Goal: Transaction & Acquisition: Purchase product/service

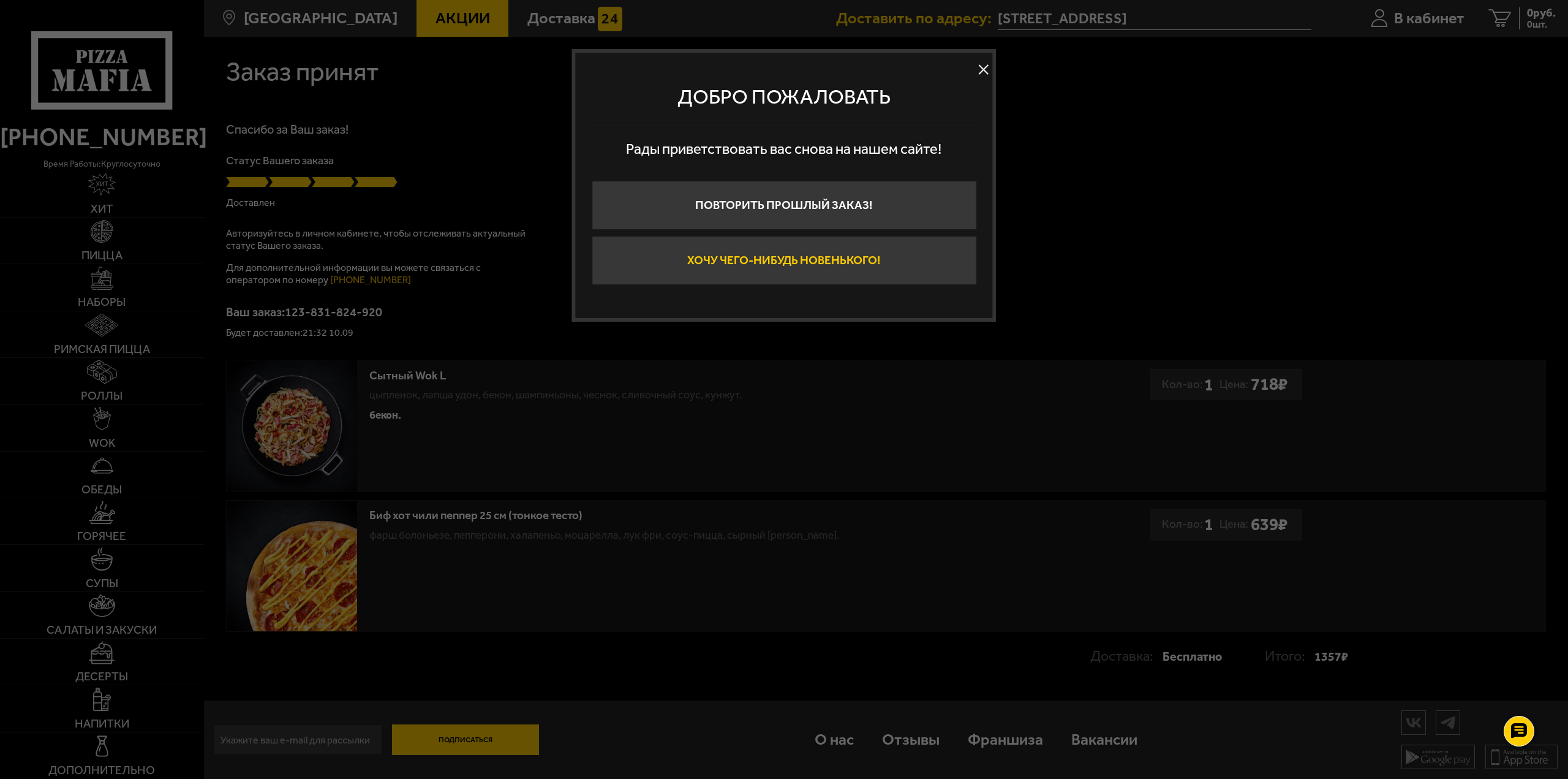
click at [857, 270] on button "Хочу чего-нибудь новенького!" at bounding box center [784, 260] width 385 height 49
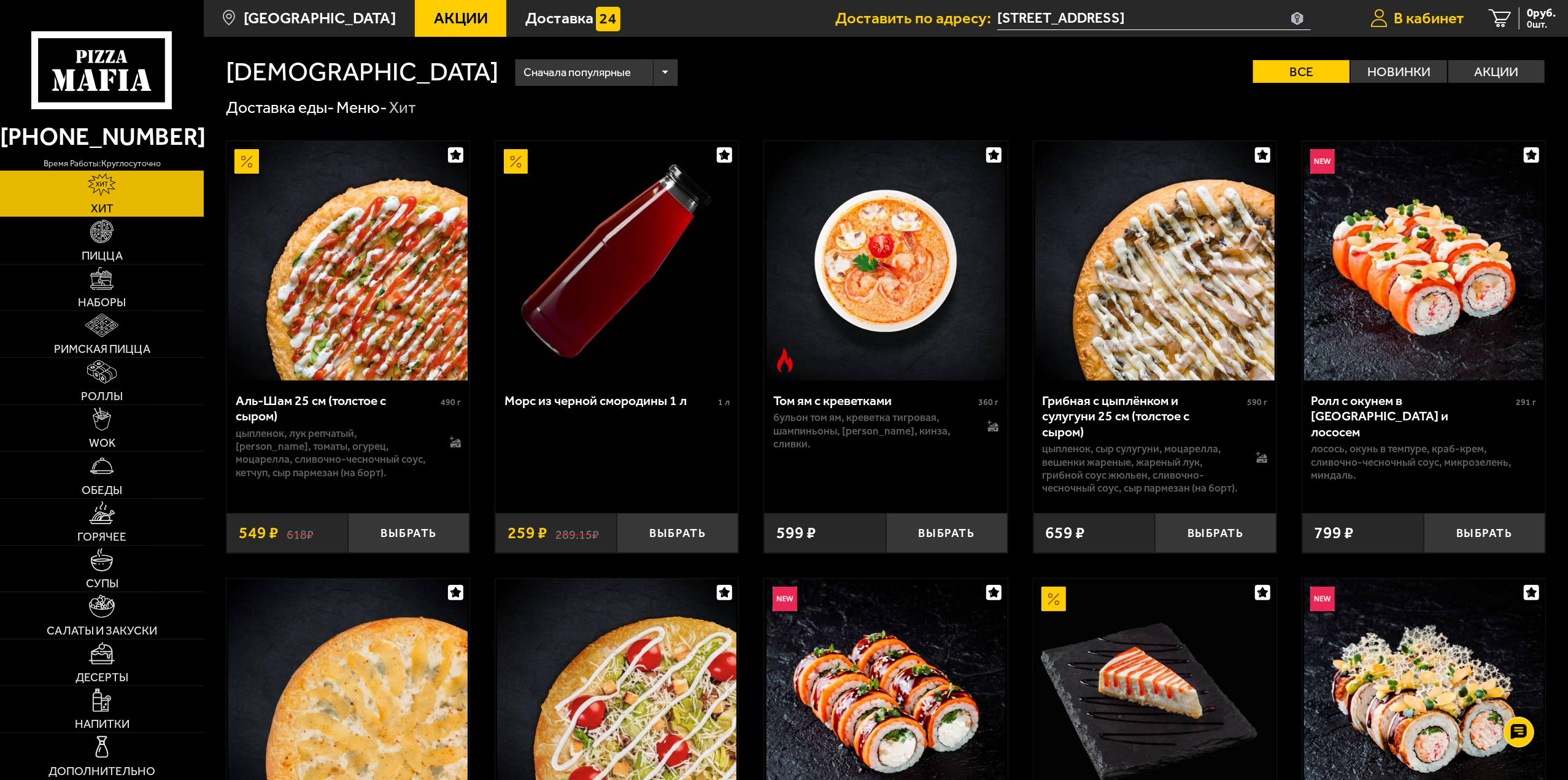
click at [1411, 15] on span "В кабинет" at bounding box center [1429, 18] width 70 height 16
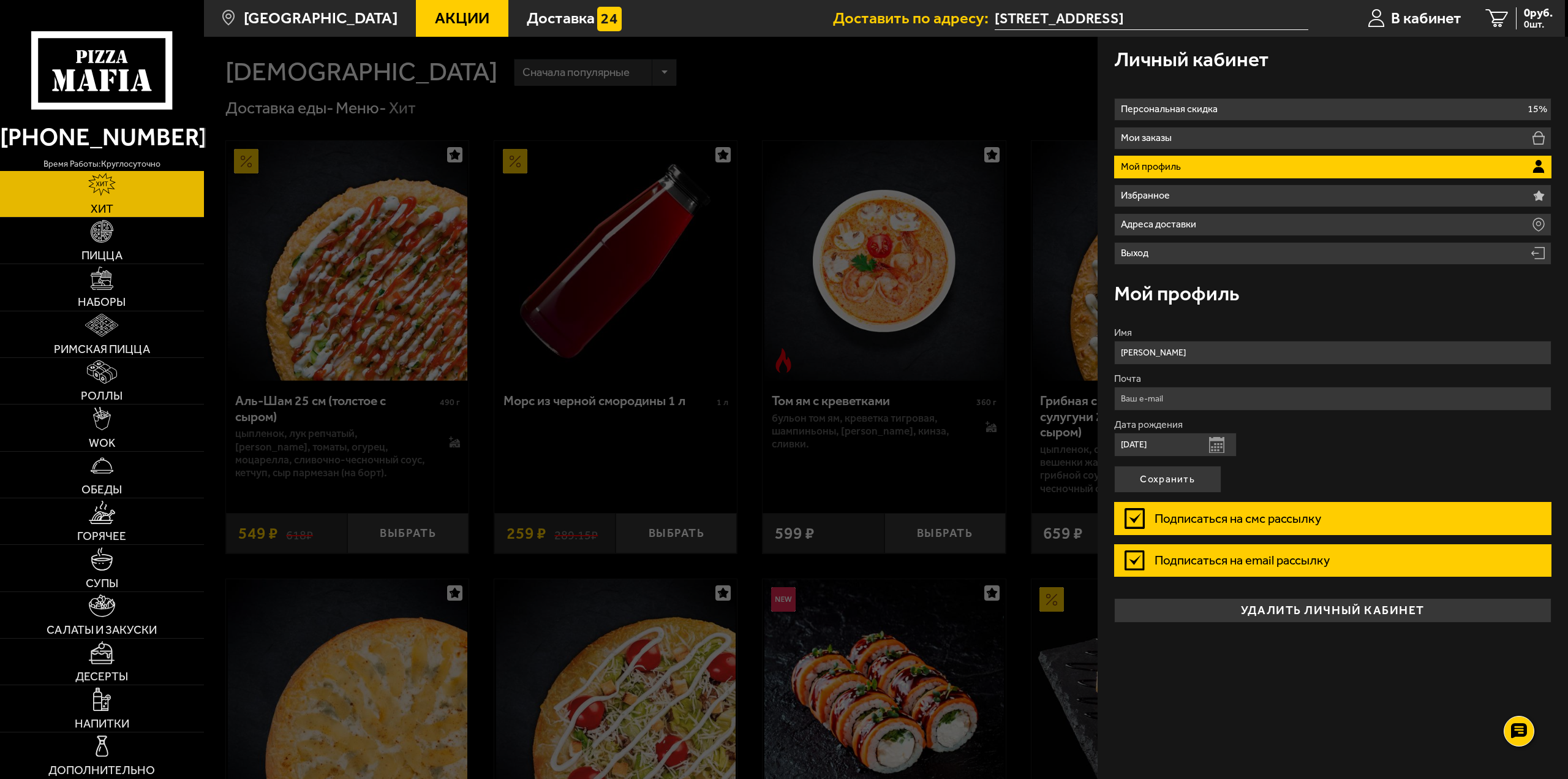
click at [1221, 170] on li "Мой профиль" at bounding box center [1334, 167] width 438 height 23
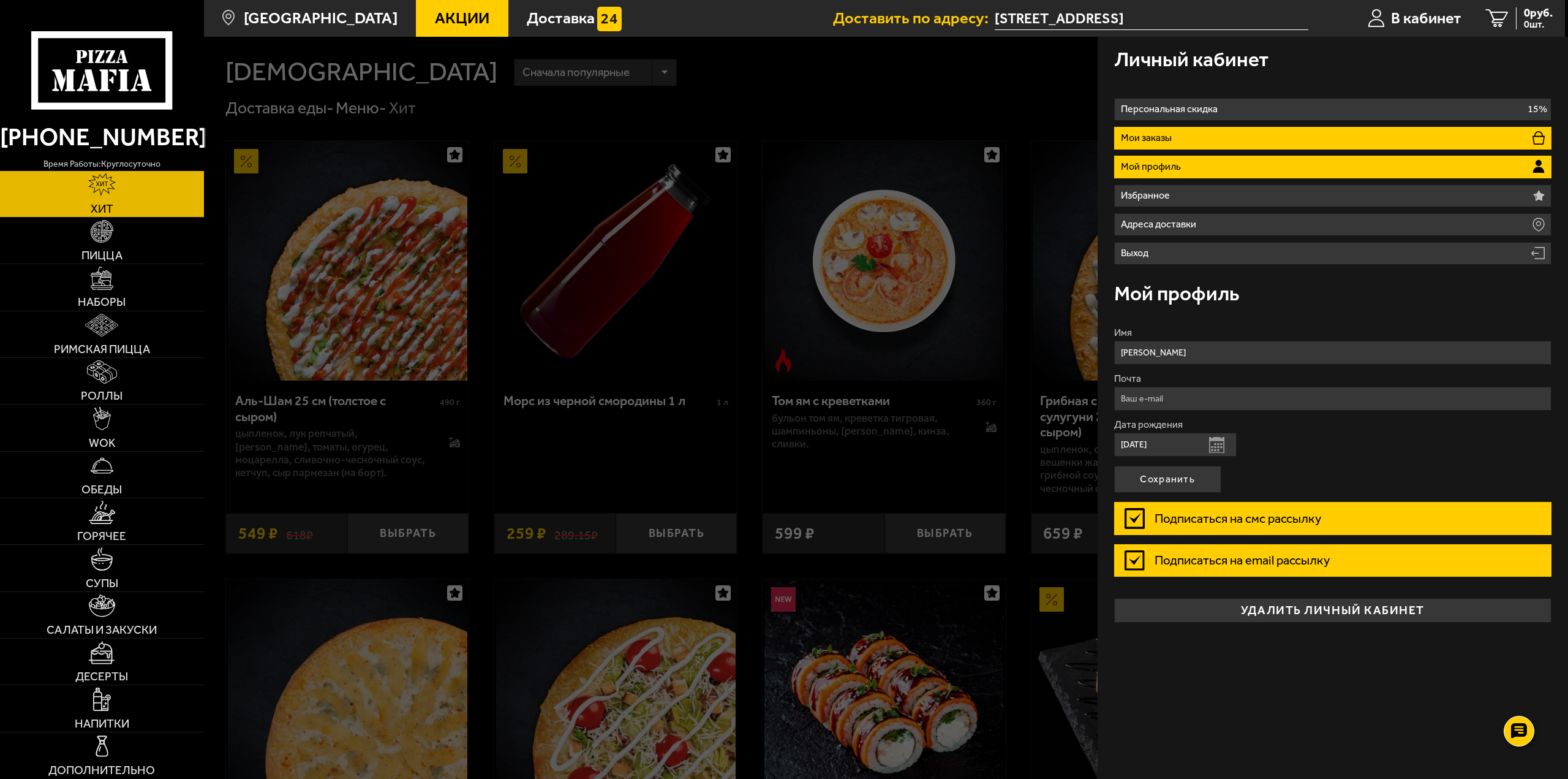
click at [1213, 141] on li "Мои заказы" at bounding box center [1334, 138] width 438 height 23
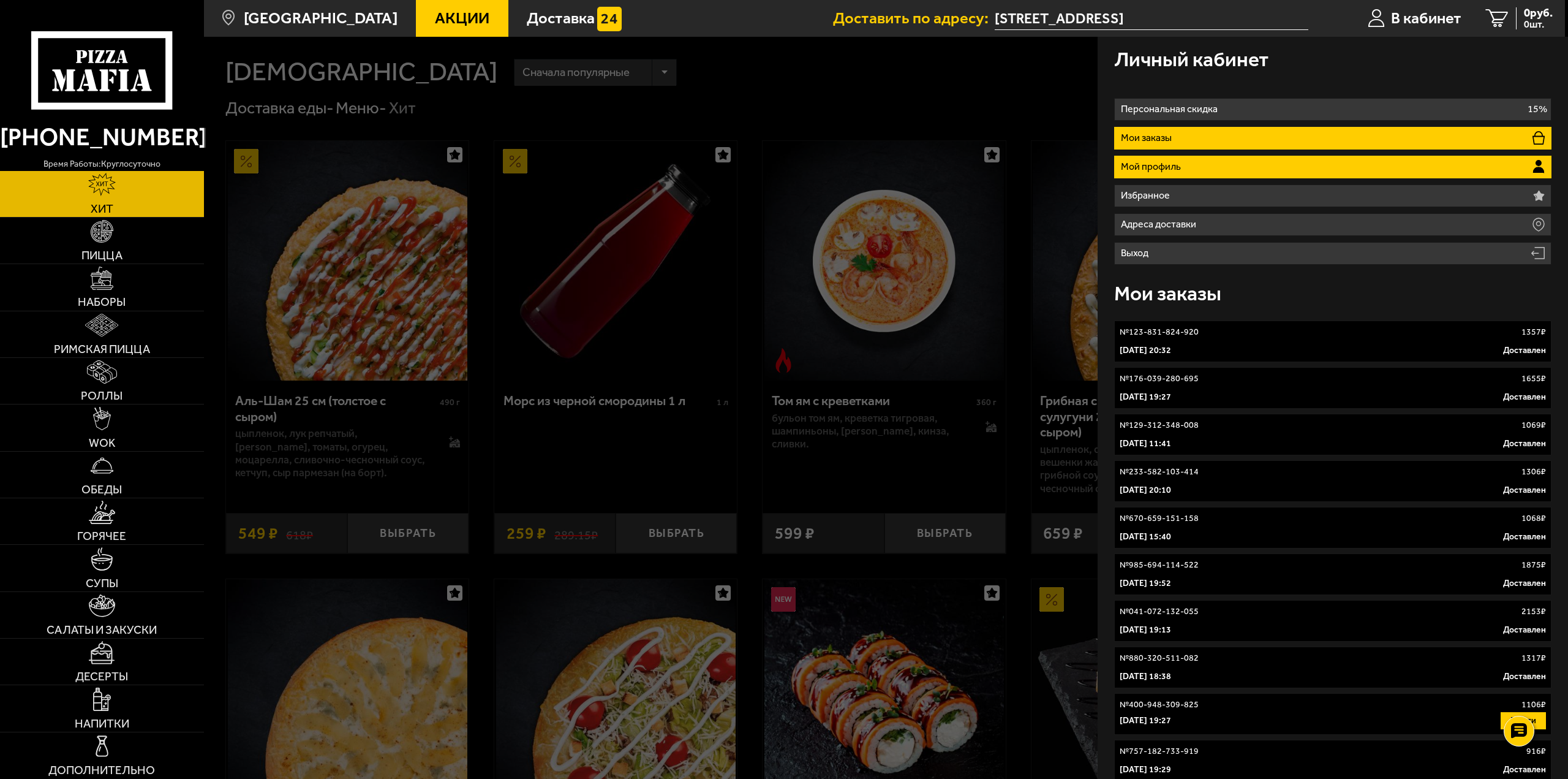
click at [1203, 163] on li "Мой профиль" at bounding box center [1334, 167] width 438 height 23
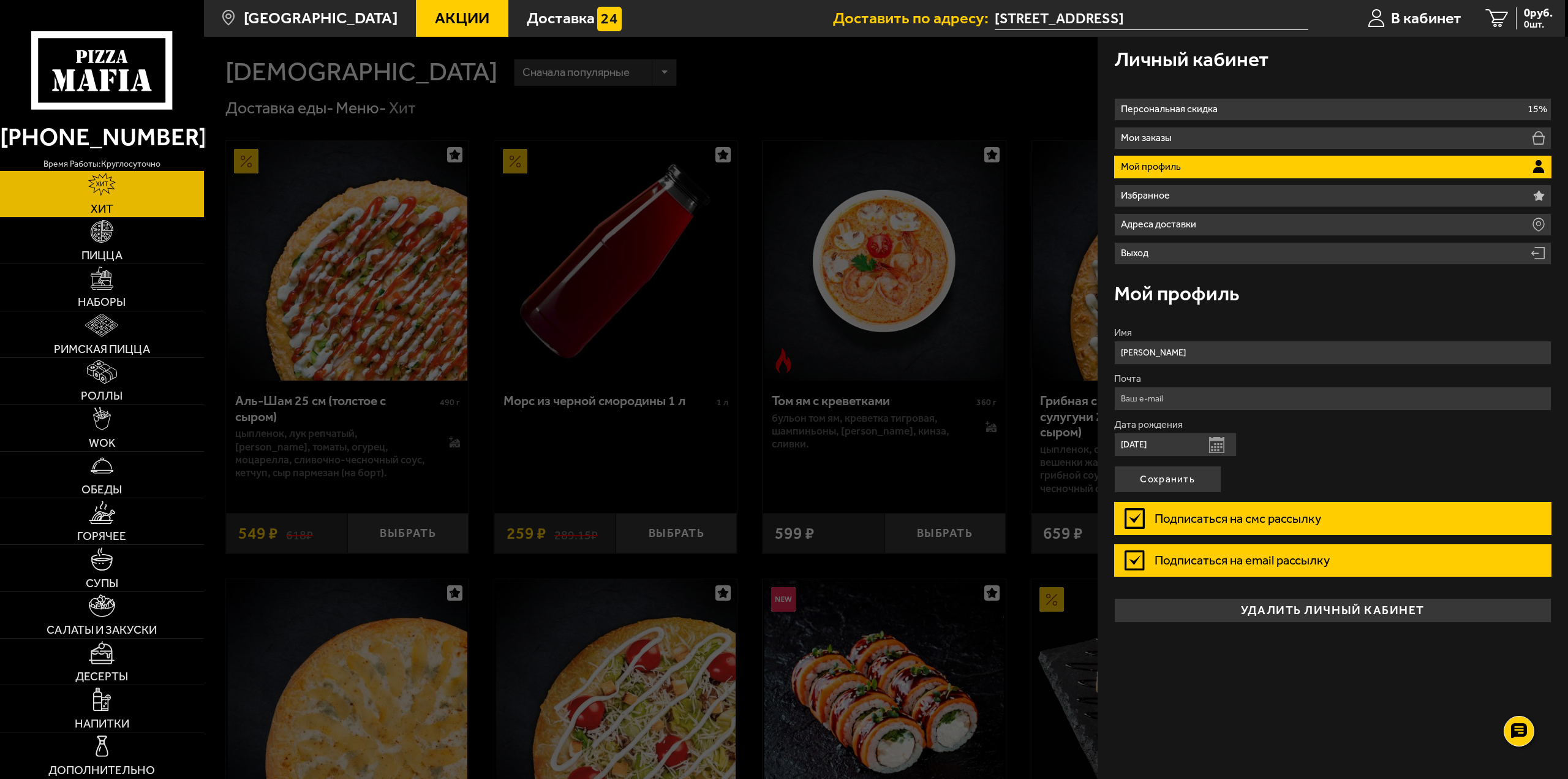
click at [1197, 400] on input "Почта" at bounding box center [1334, 398] width 438 height 24
type input "[EMAIL_ADDRESS][DOMAIN_NAME]"
click at [1174, 472] on button "Сохранить" at bounding box center [1168, 479] width 108 height 27
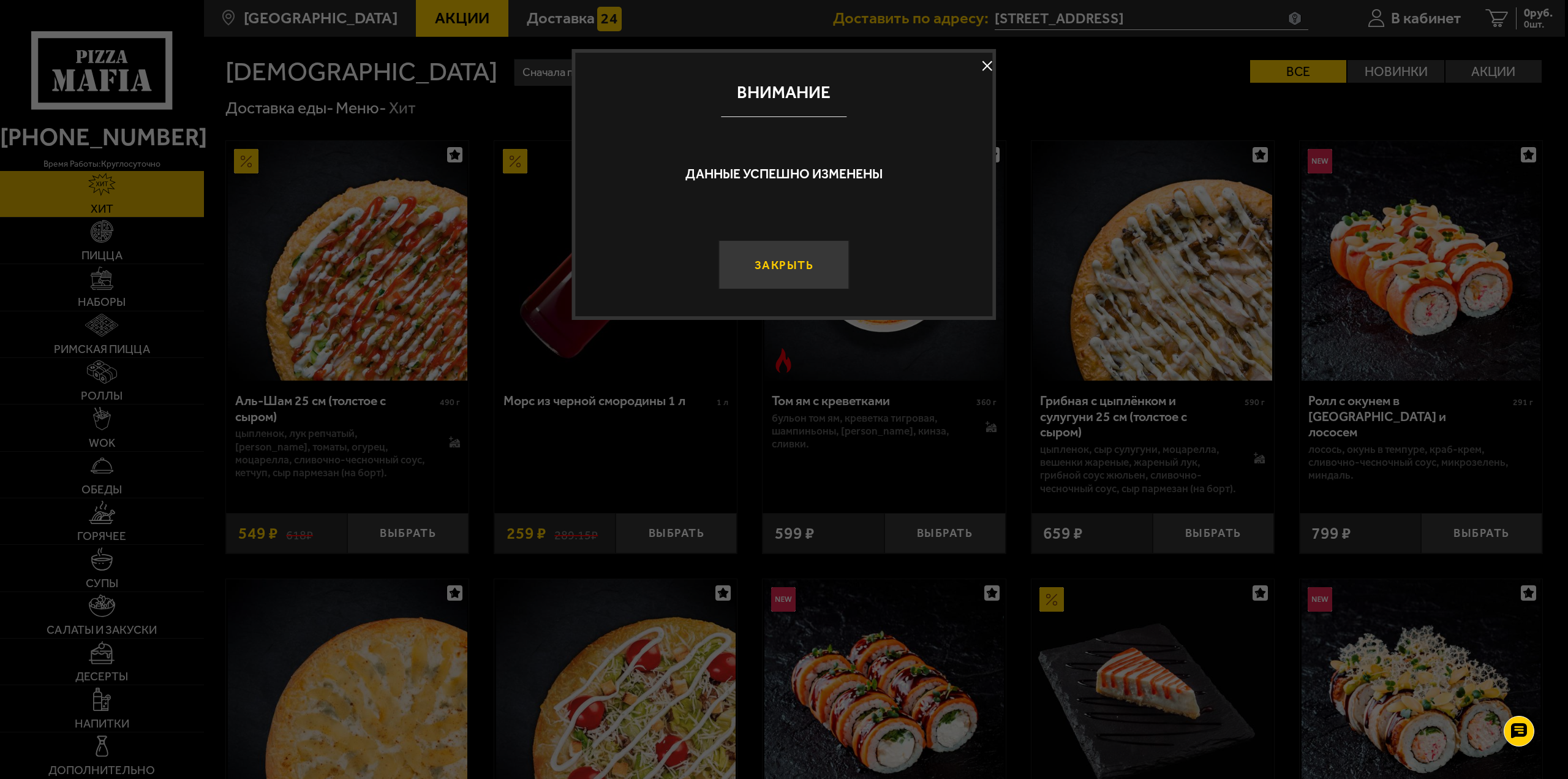
click at [771, 262] on button "Закрыть" at bounding box center [784, 264] width 130 height 49
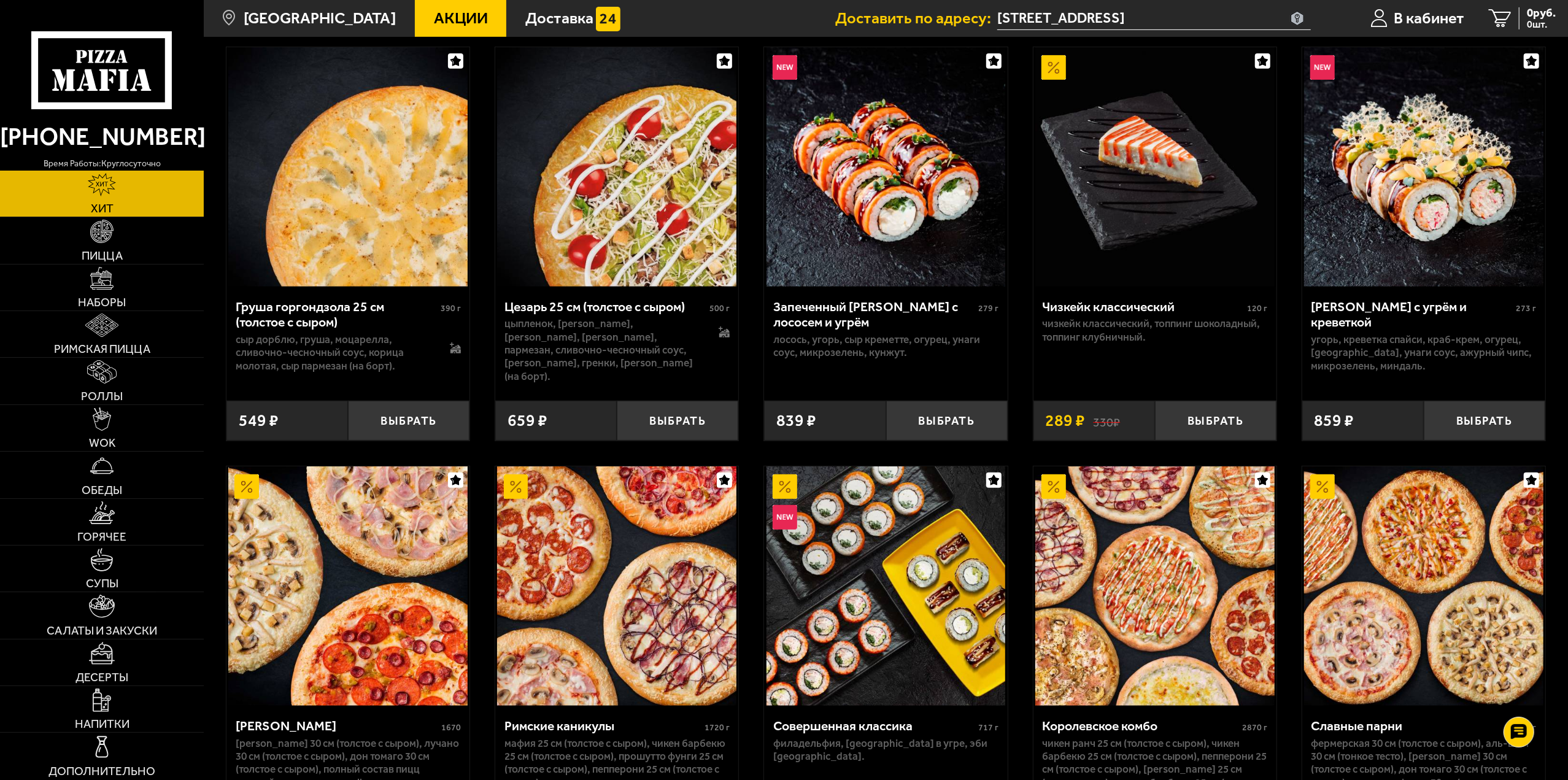
scroll to position [552, 0]
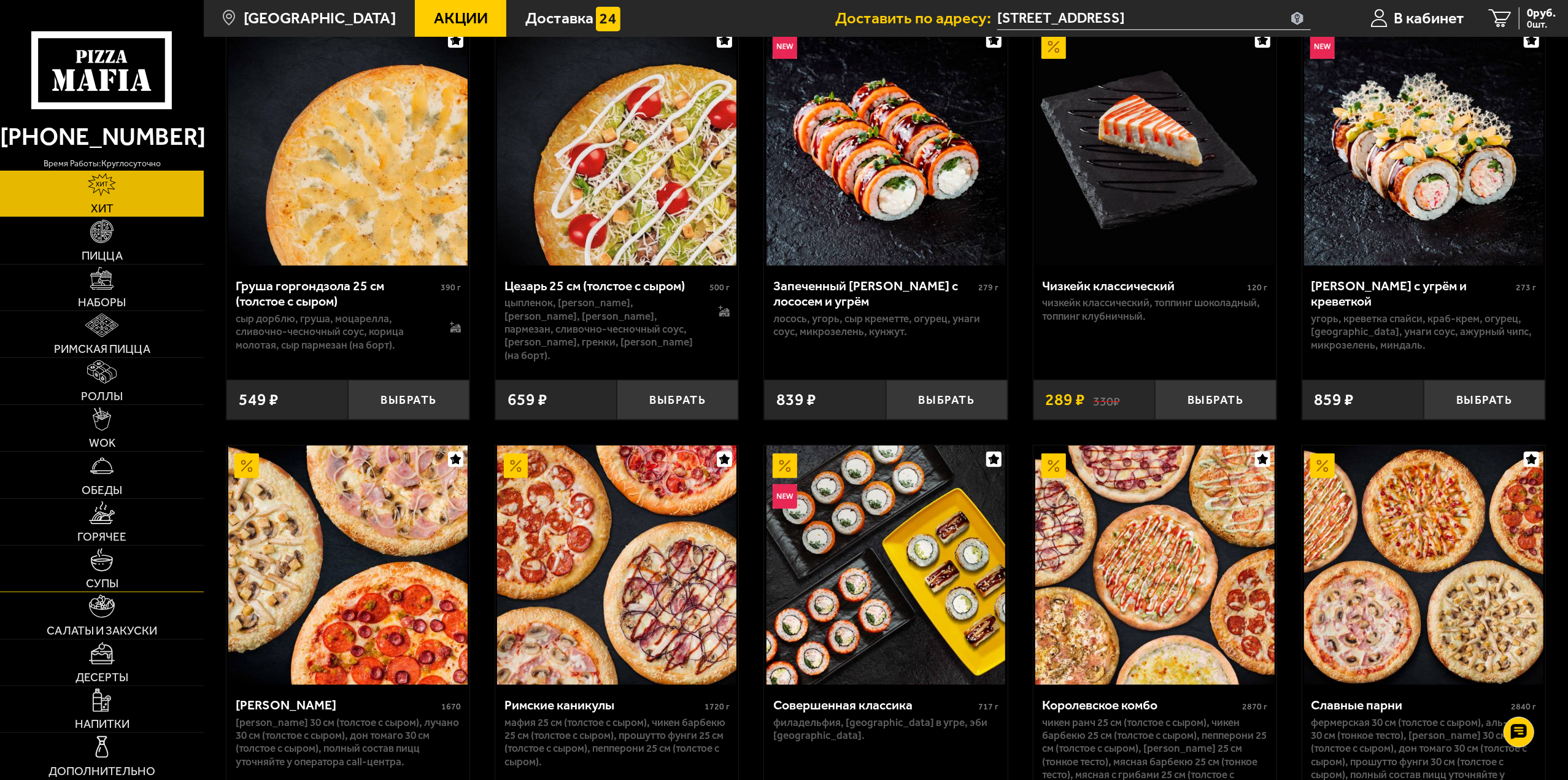
click at [111, 559] on img at bounding box center [102, 560] width 23 height 23
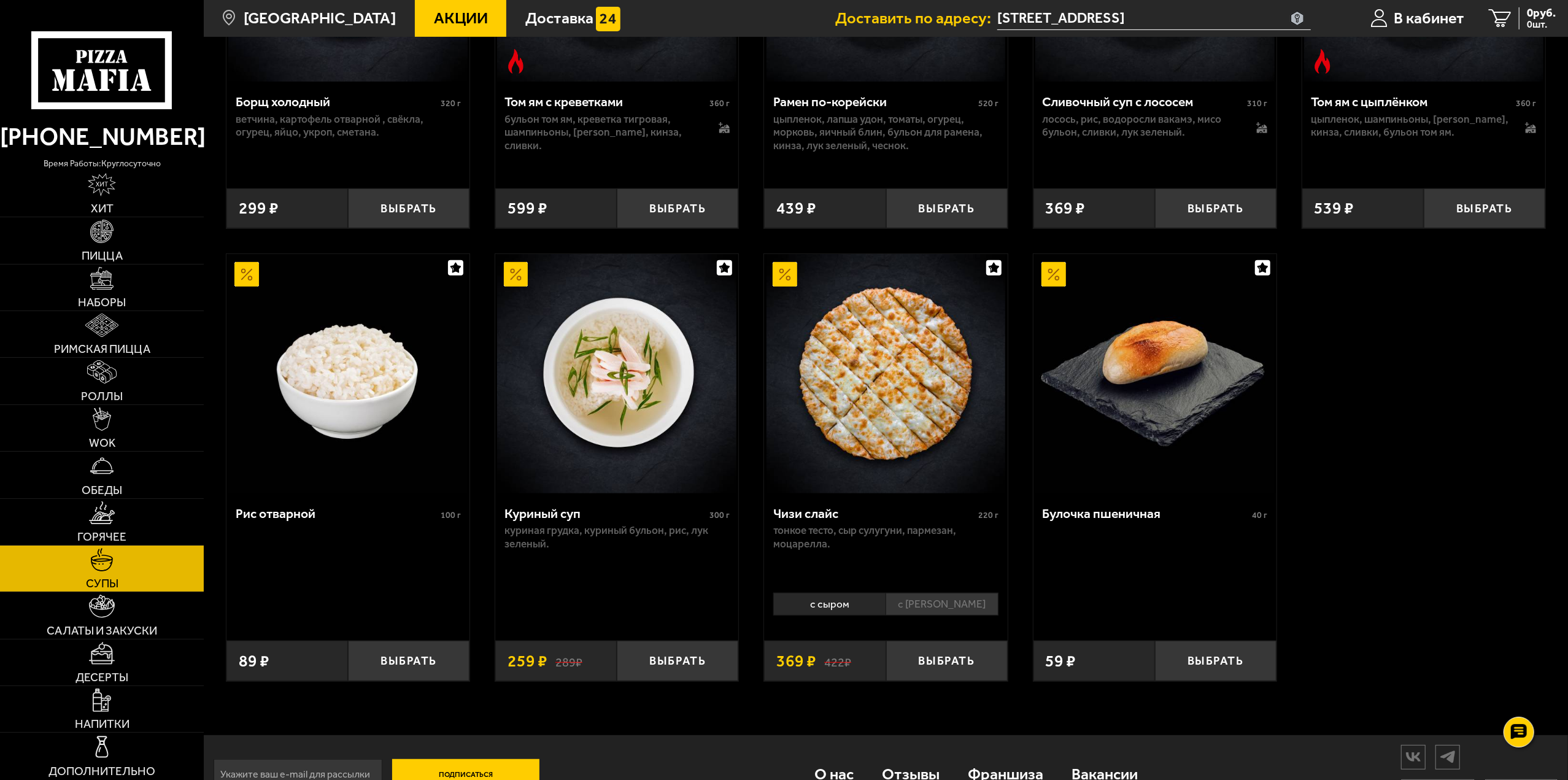
scroll to position [491, 0]
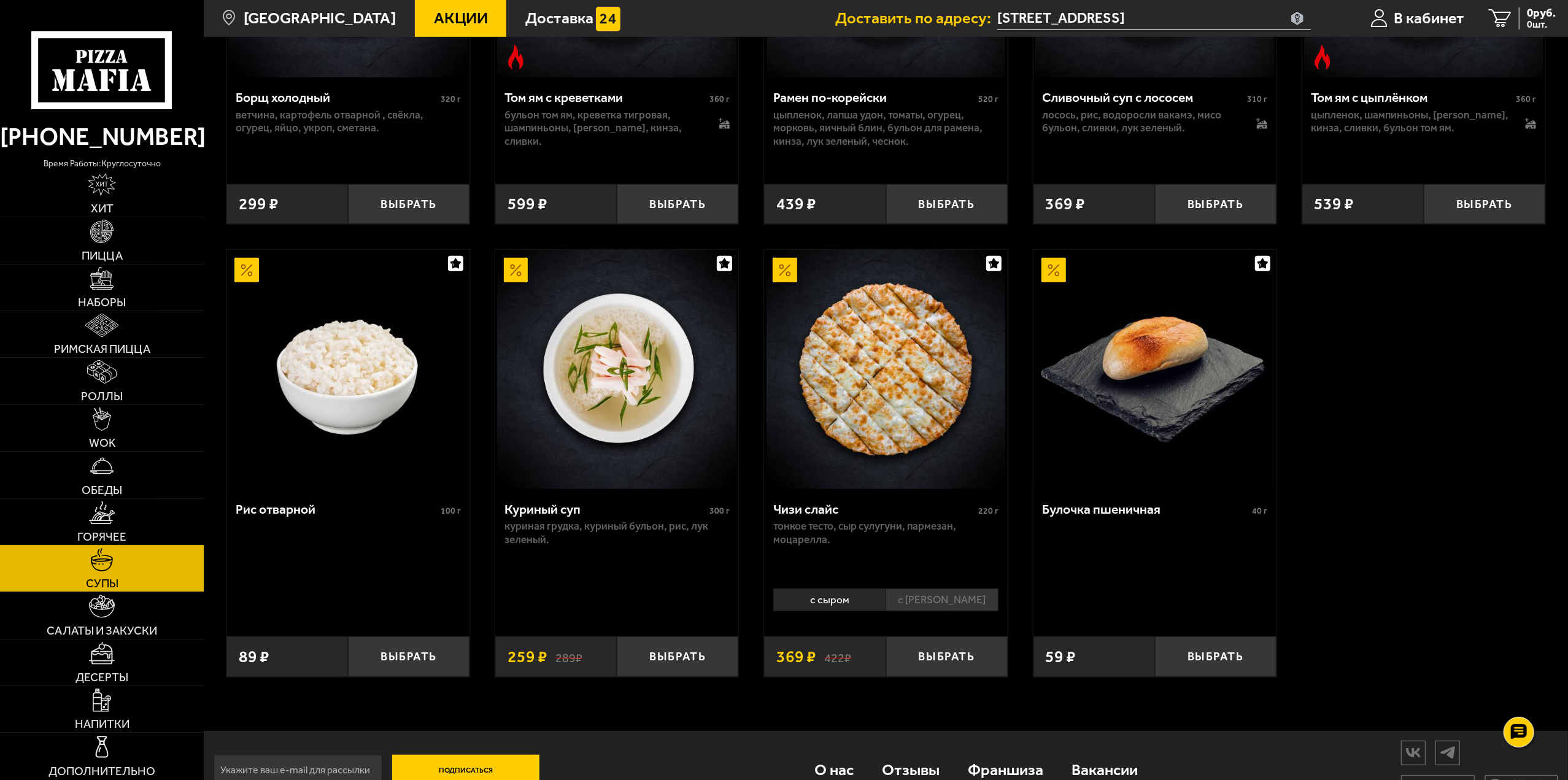
click at [115, 514] on link "Горячее" at bounding box center [101, 522] width 204 height 46
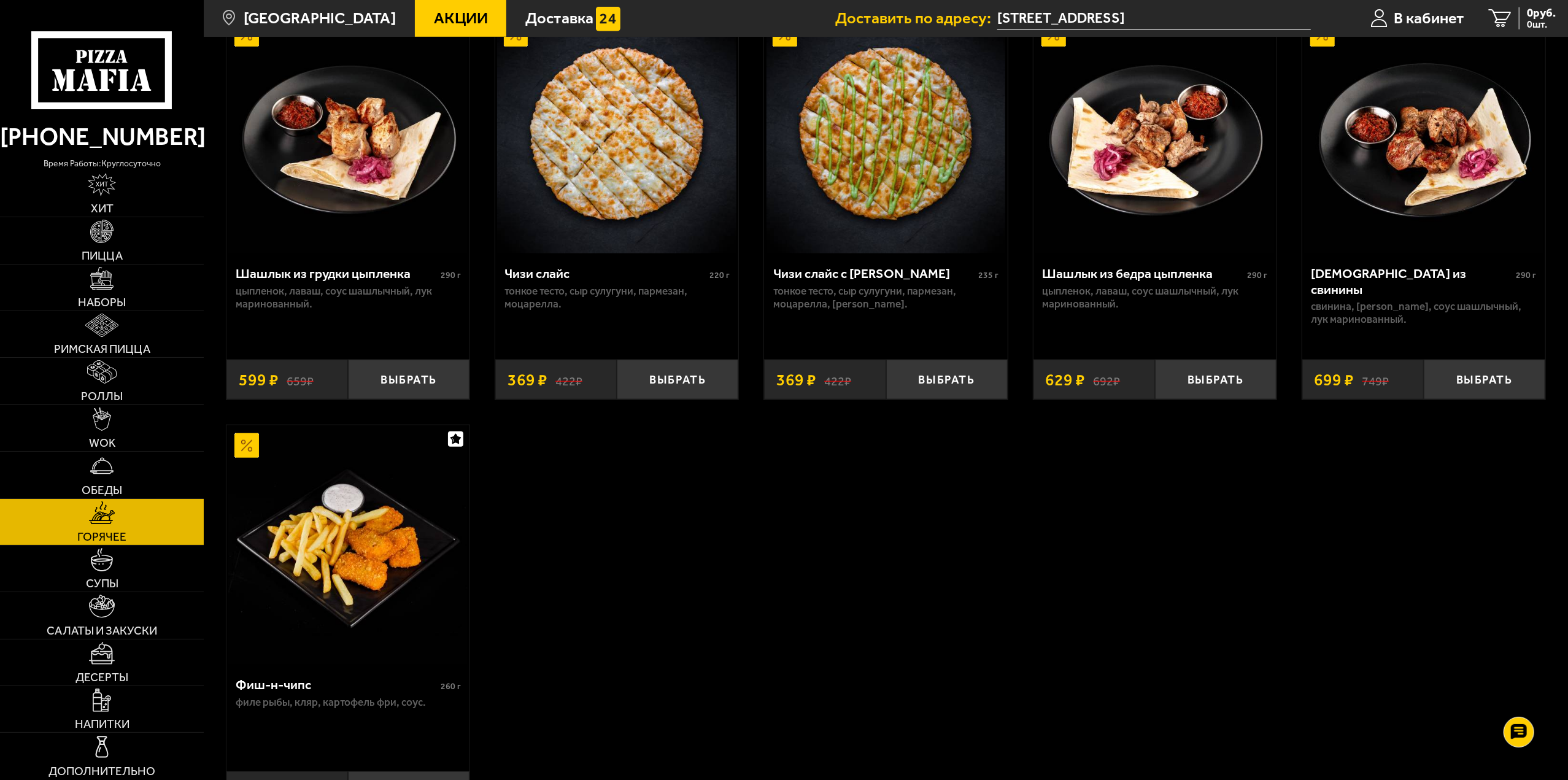
scroll to position [1043, 0]
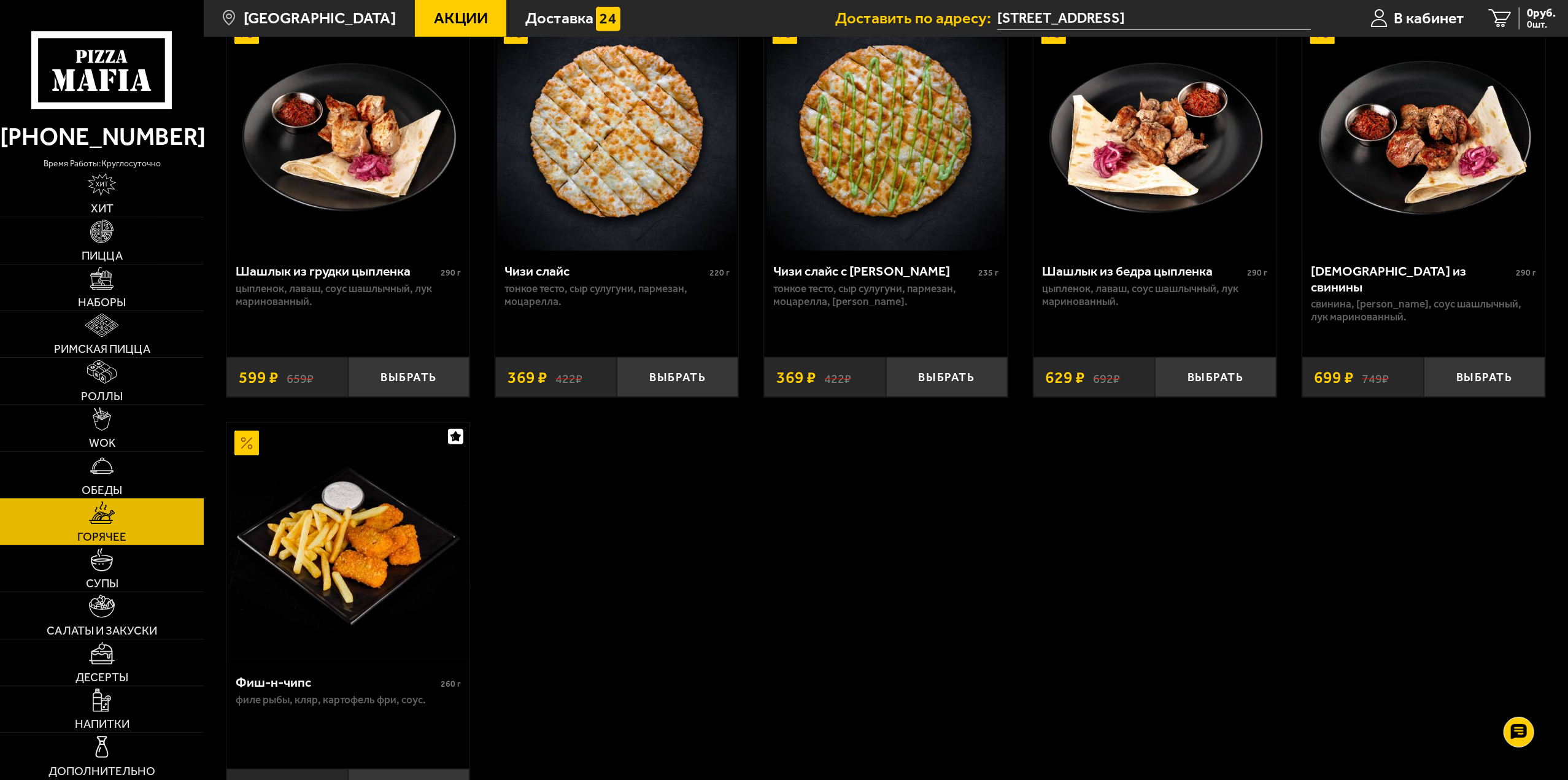
click at [117, 465] on link "Обеды" at bounding box center [101, 474] width 204 height 46
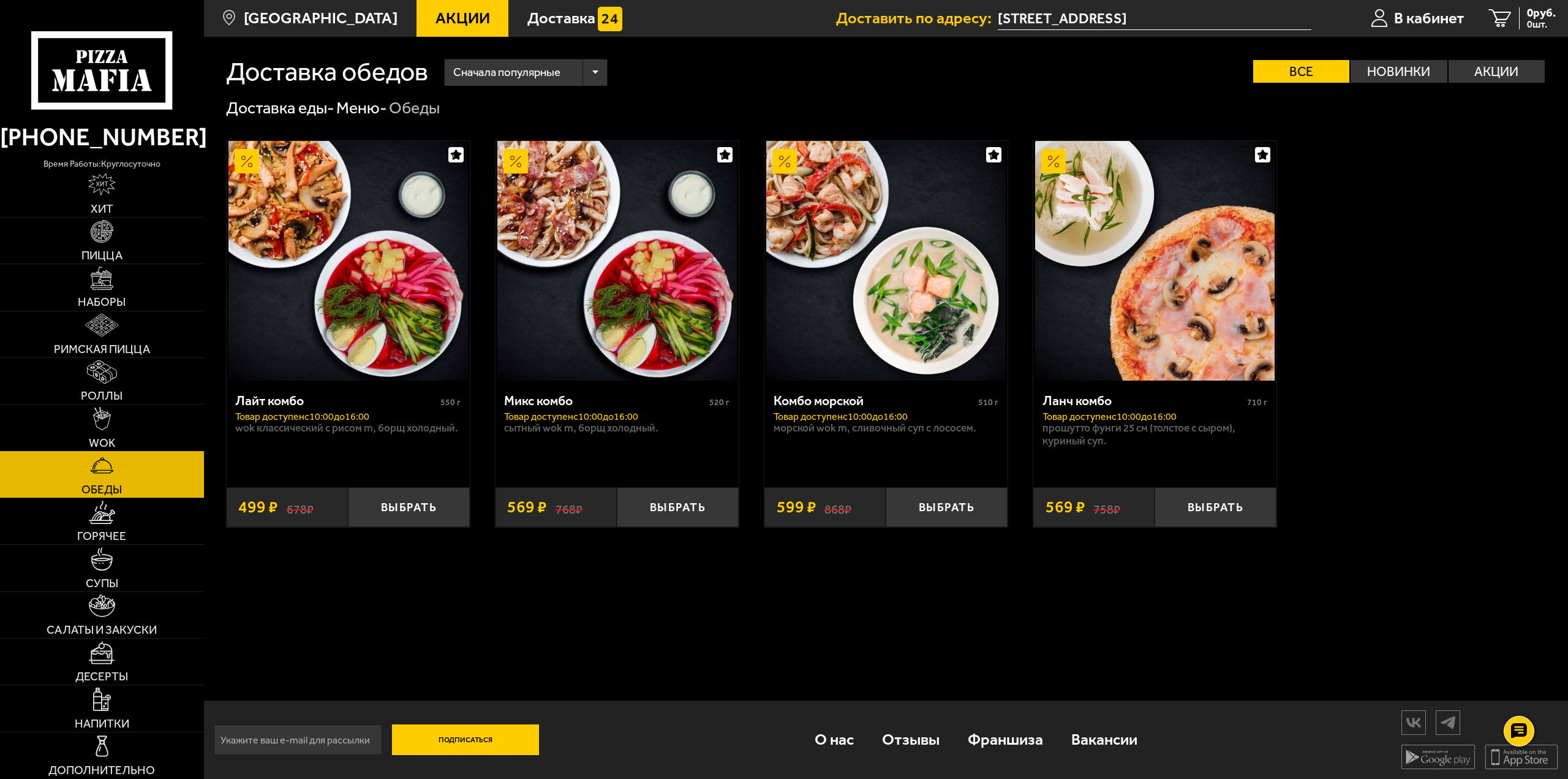
click at [161, 432] on link "WOK" at bounding box center [102, 427] width 204 height 46
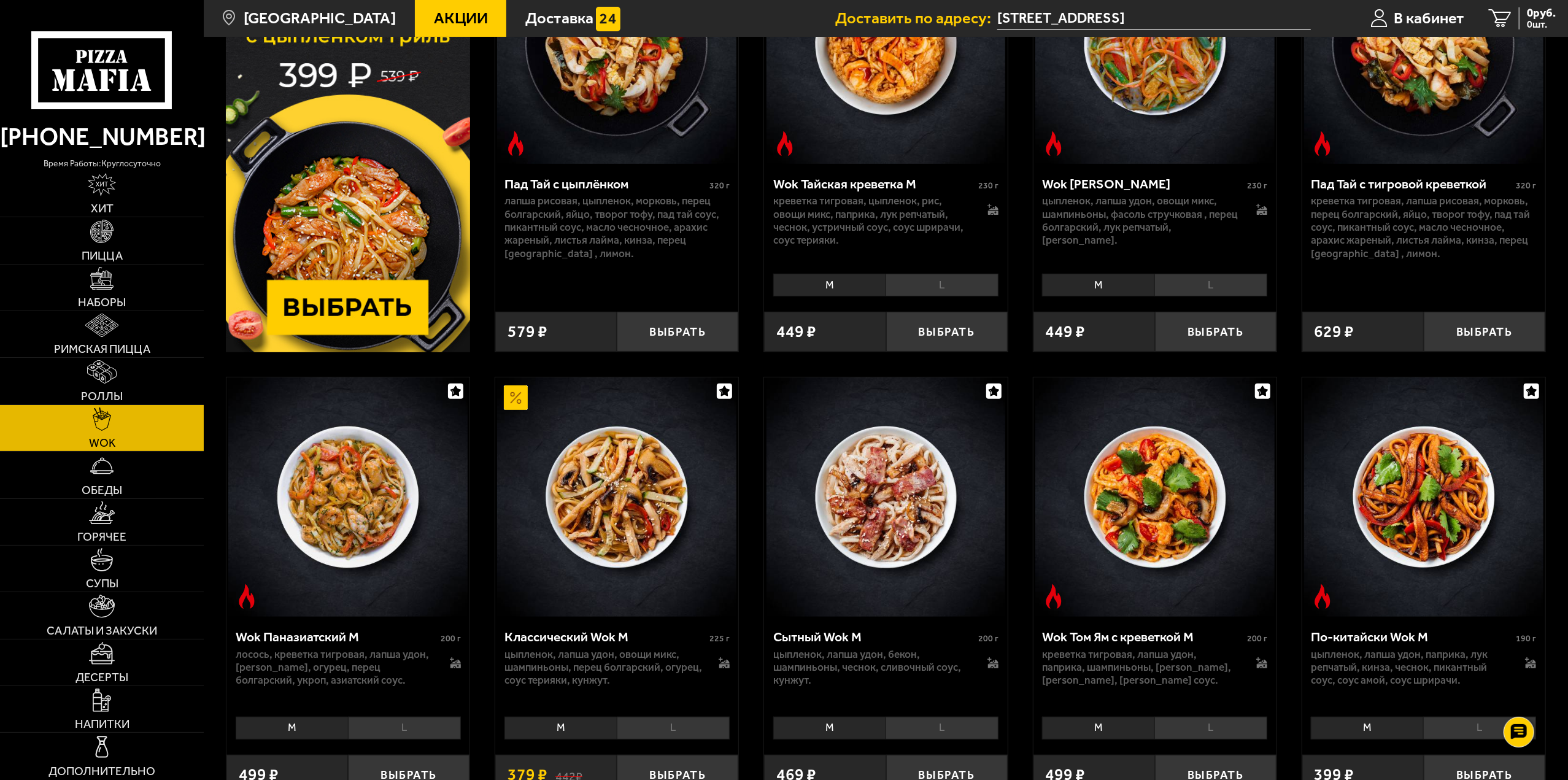
scroll to position [368, 0]
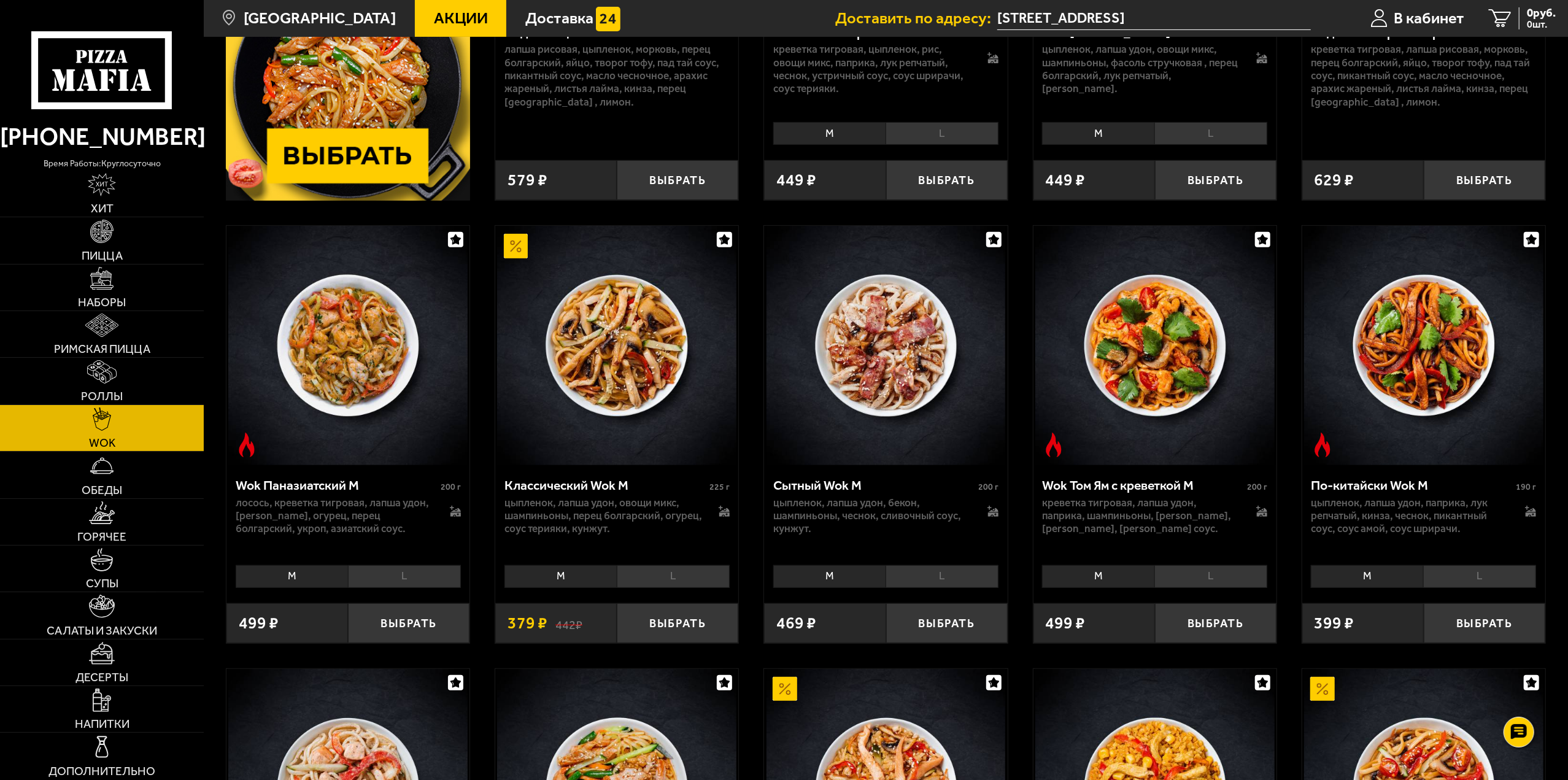
click at [942, 583] on li "L" at bounding box center [942, 576] width 113 height 23
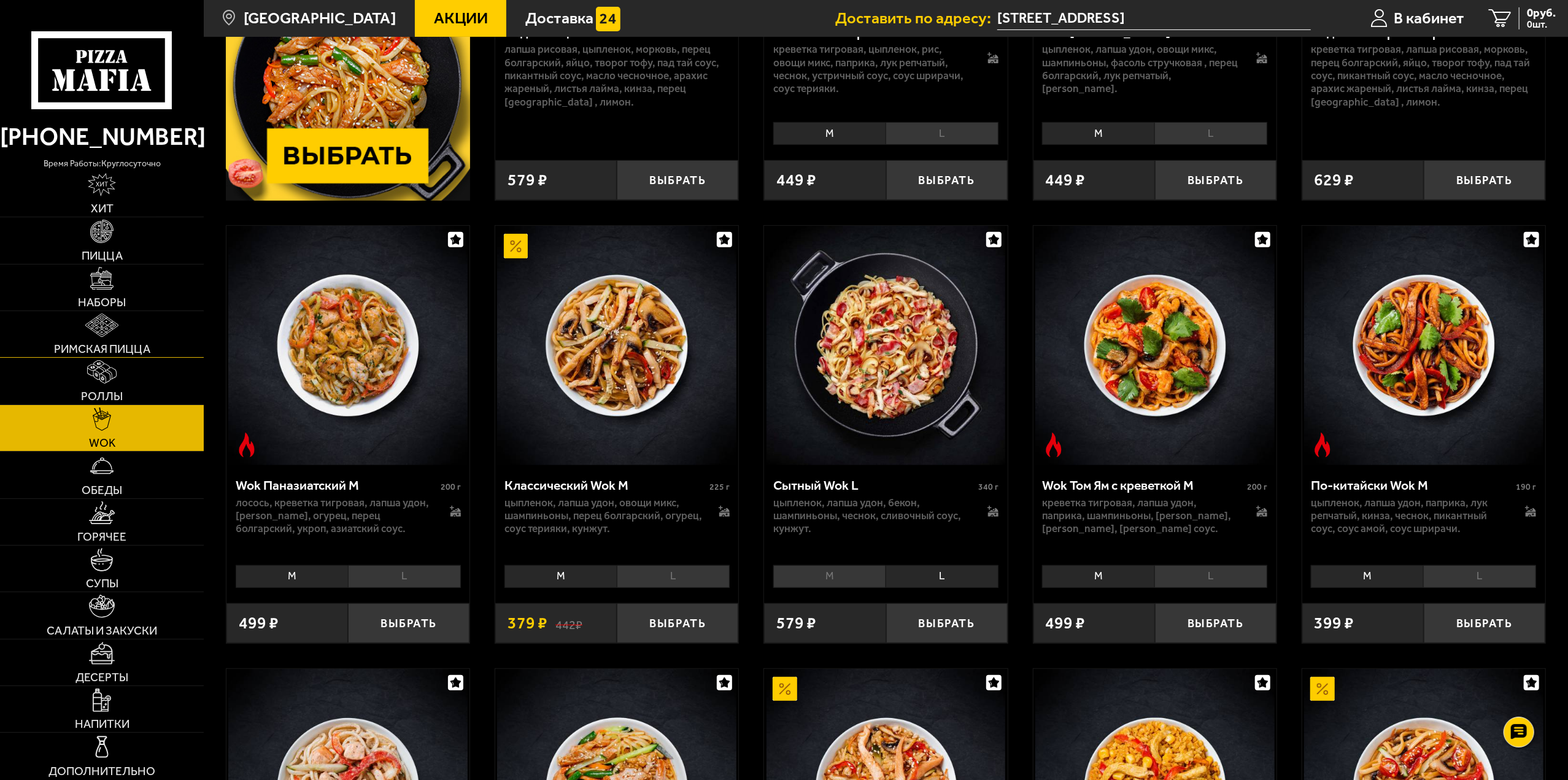
click at [116, 354] on span "Римская пицца" at bounding box center [102, 349] width 97 height 12
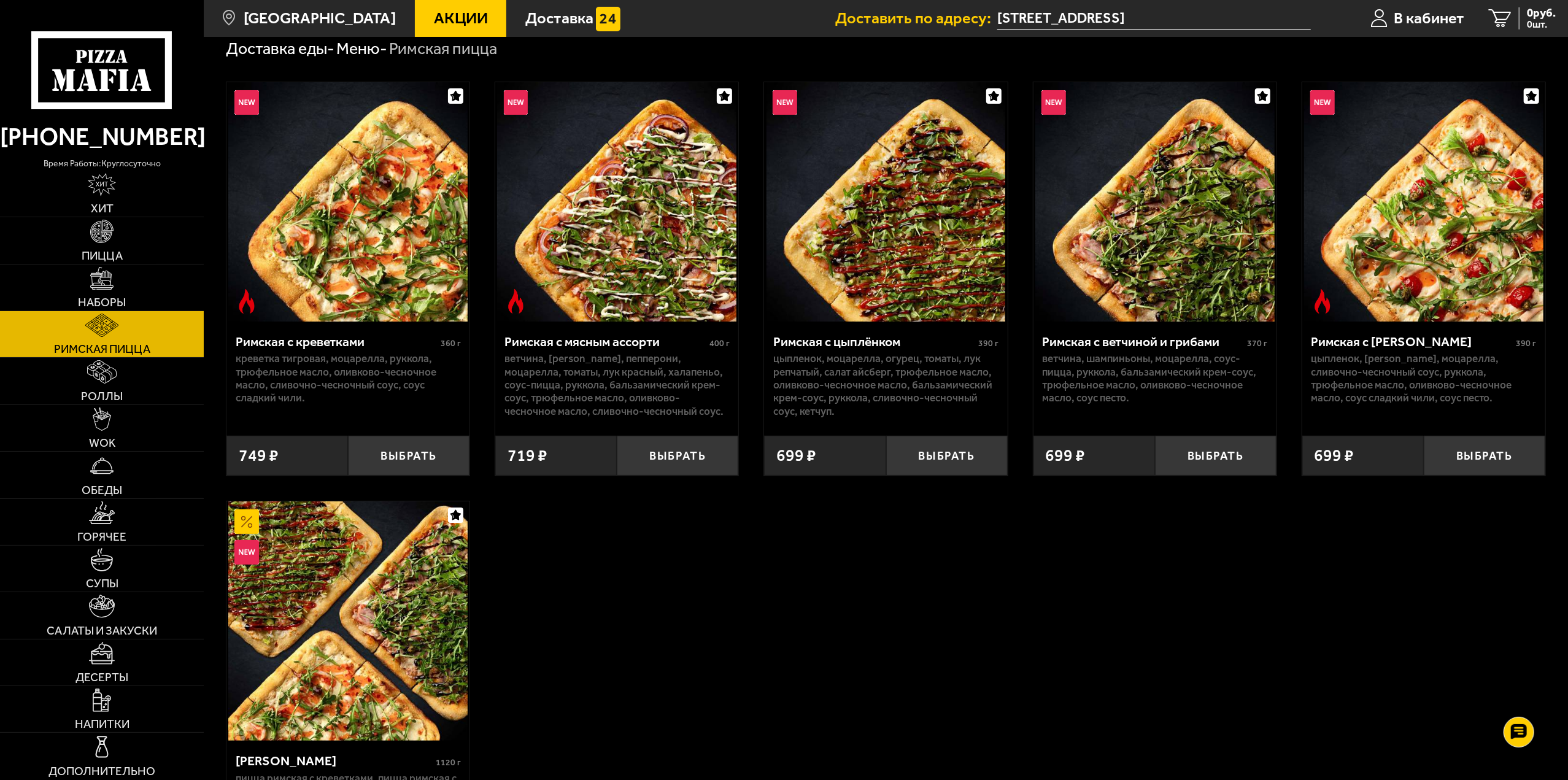
scroll to position [61, 0]
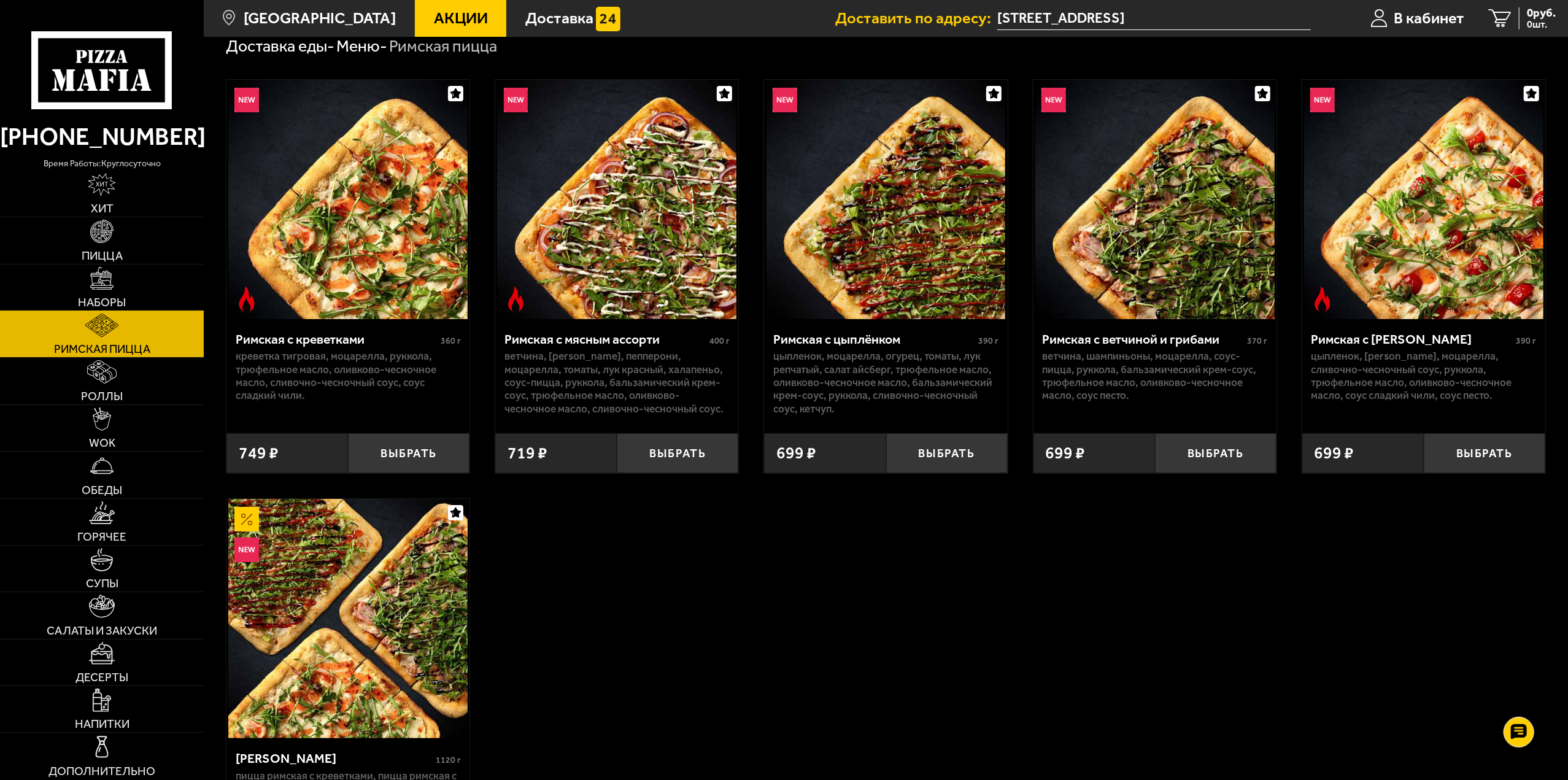
click at [141, 279] on link "Наборы" at bounding box center [101, 287] width 204 height 46
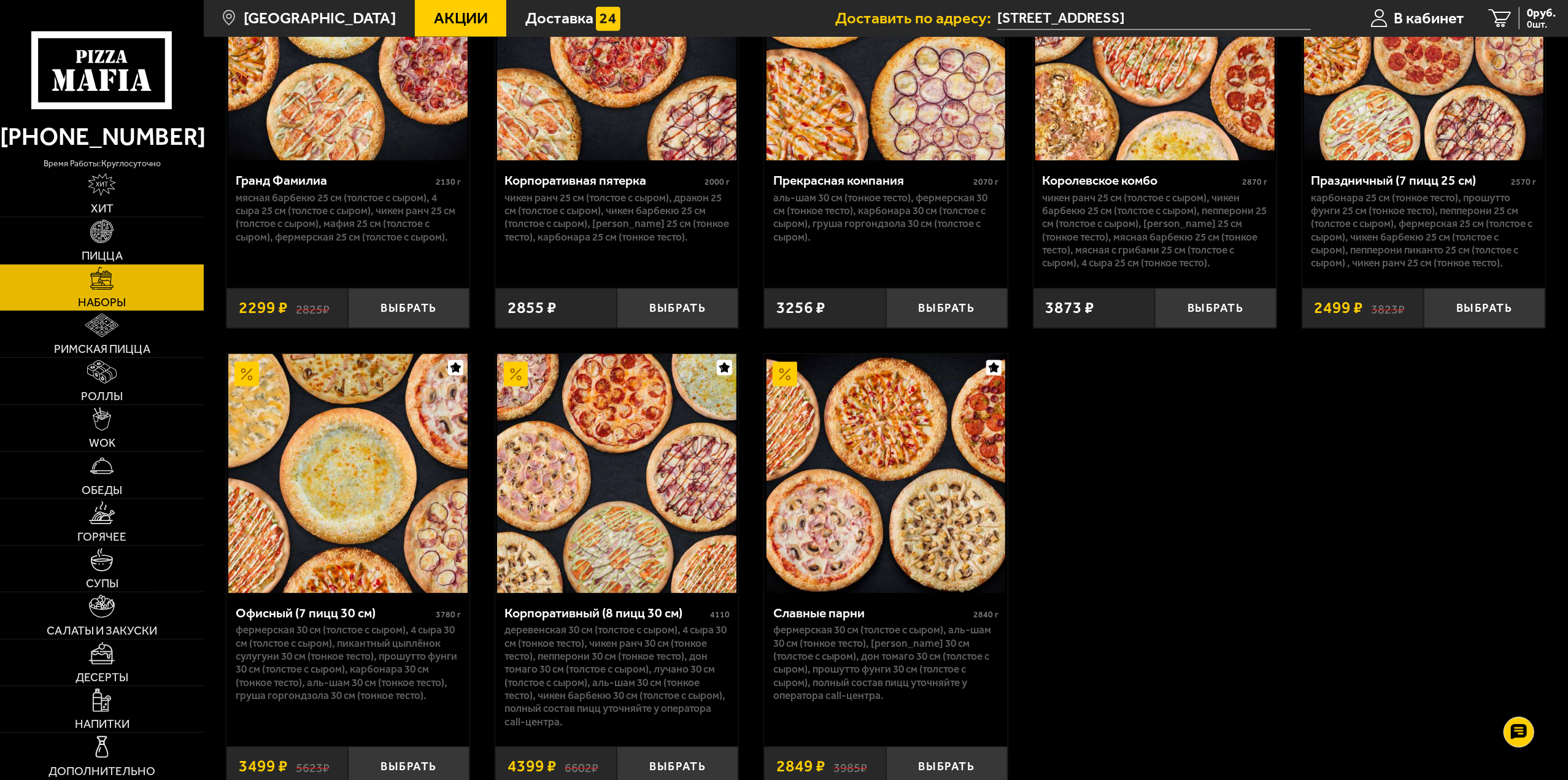
scroll to position [2392, 0]
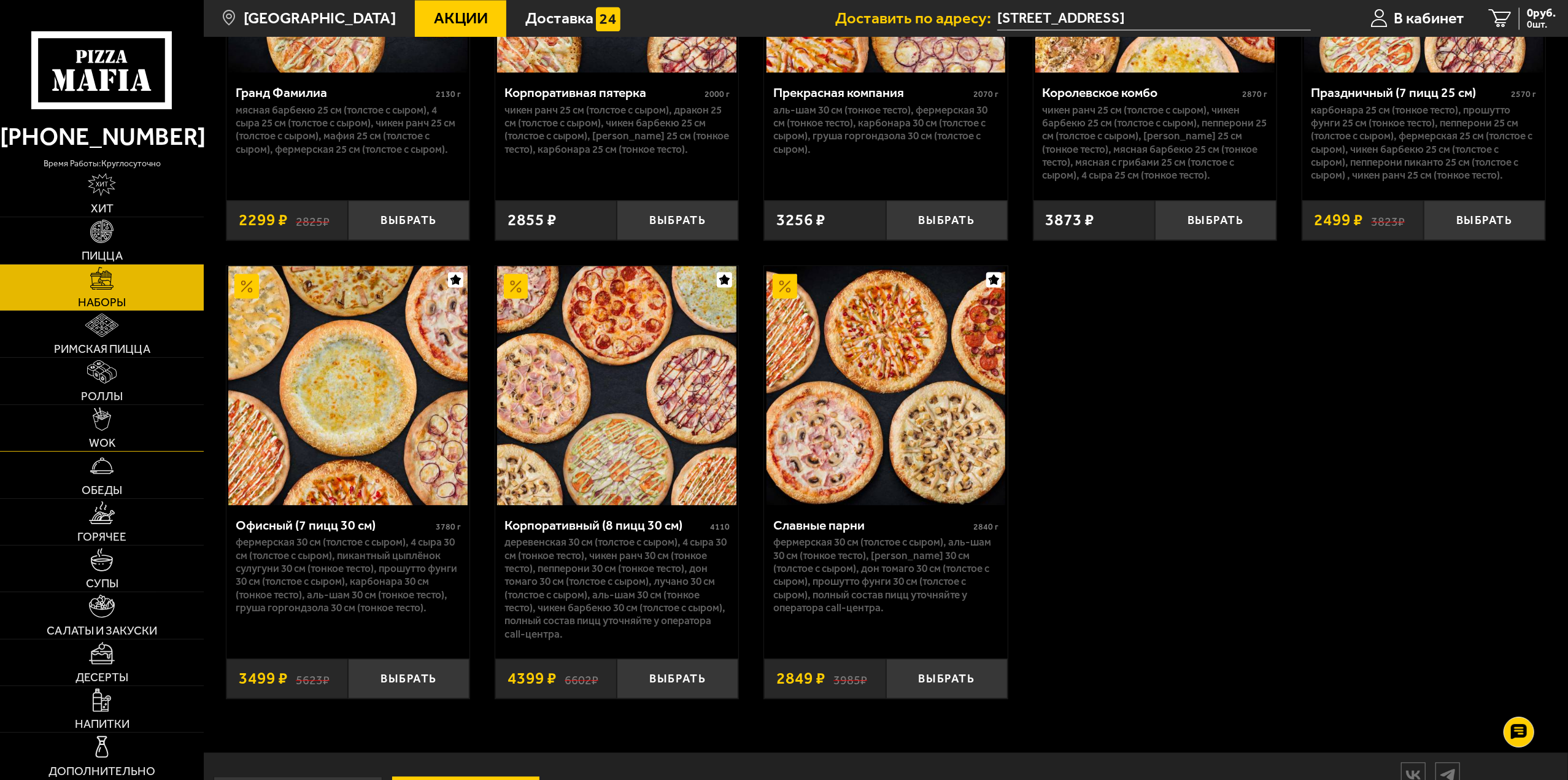
click at [85, 442] on link "WOK" at bounding box center [101, 428] width 204 height 46
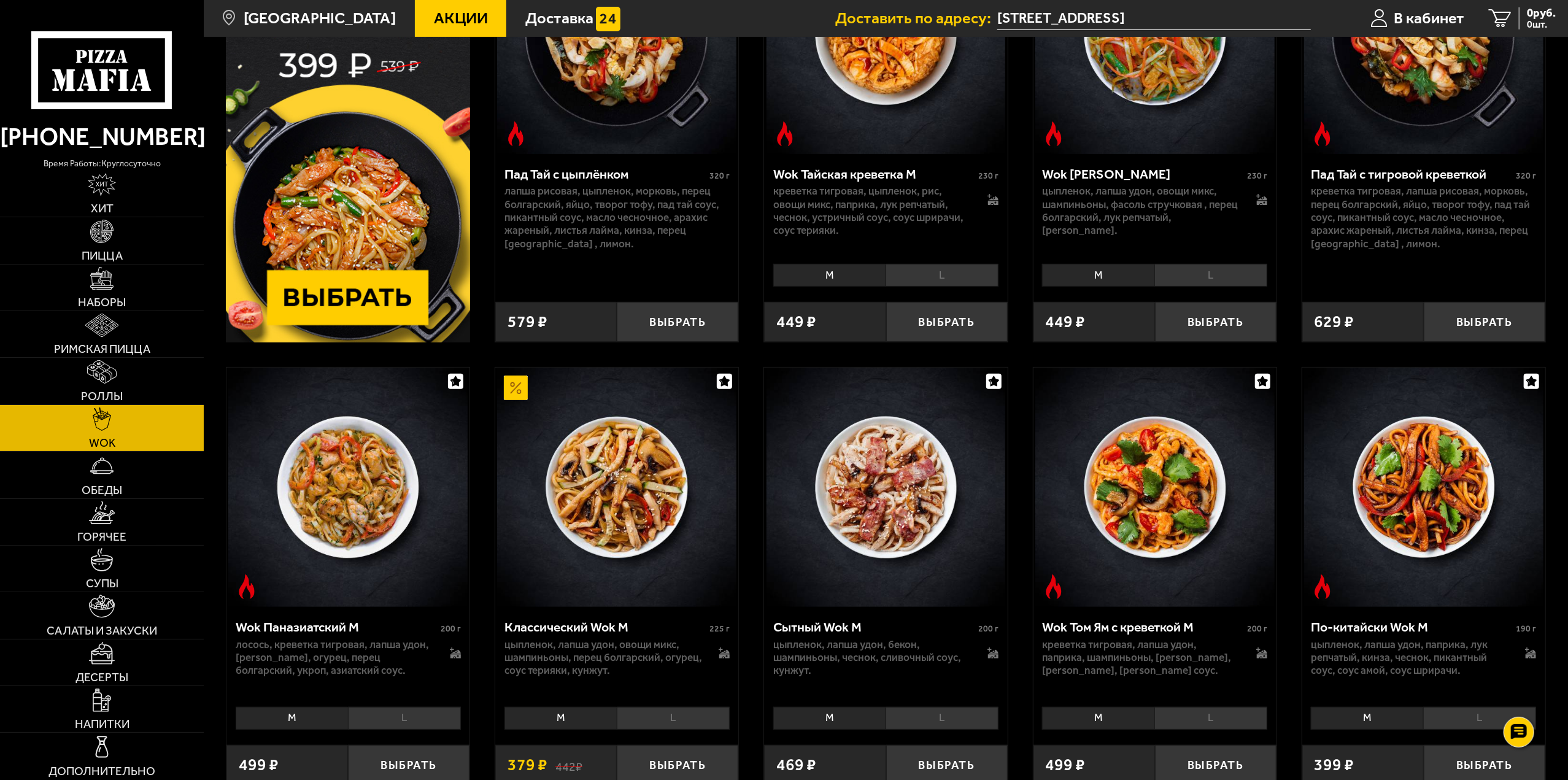
scroll to position [246, 0]
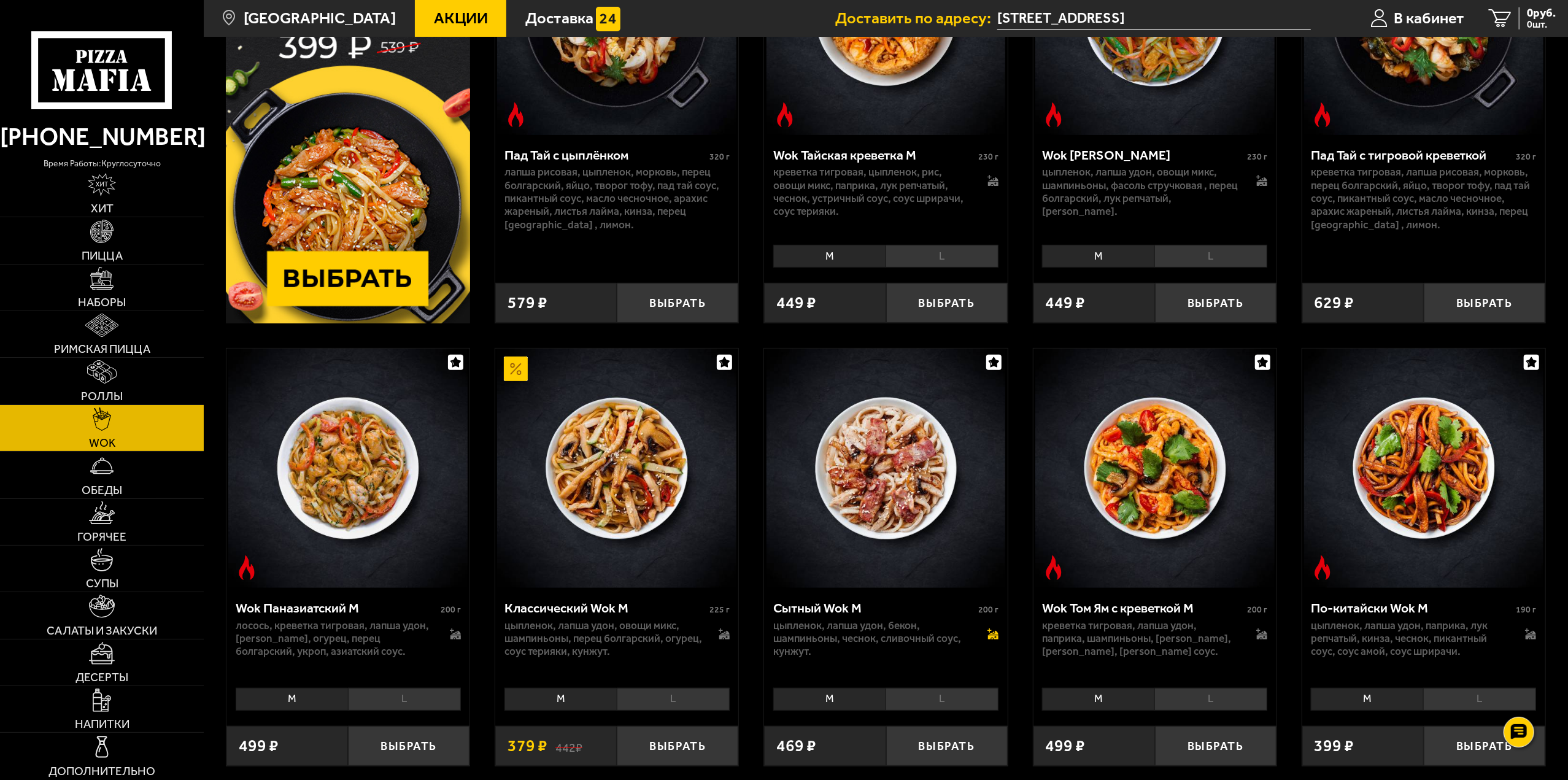
click at [993, 634] on icon at bounding box center [993, 634] width 10 height 8
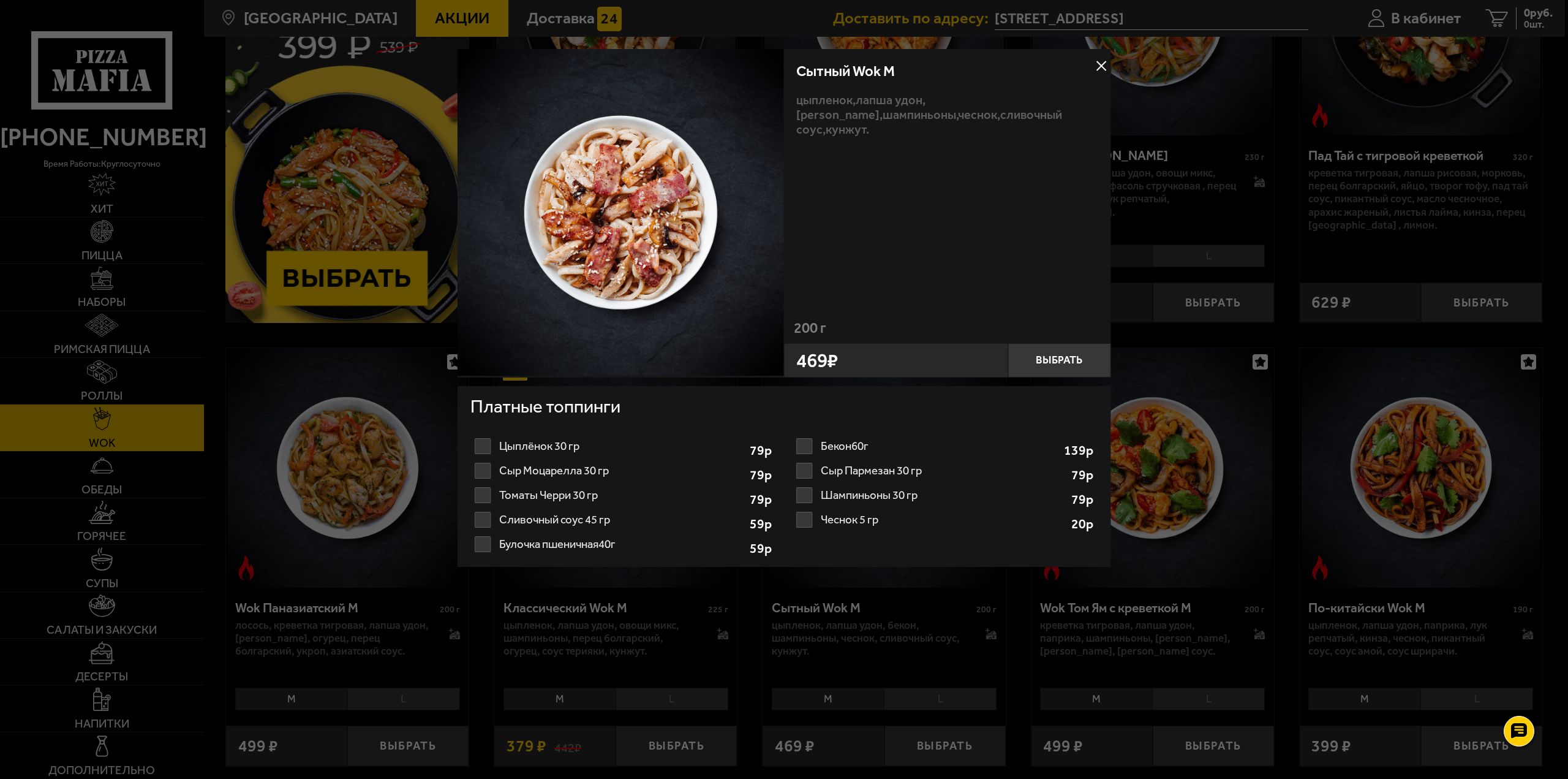
click at [806, 445] on label "Бекон 60г 1 2 3 4 5 6 7 8" at bounding box center [945, 446] width 306 height 25
click at [0, 0] on input "Бекон 60г 1 2 3 4 5 6 7 8" at bounding box center [0, 0] width 0 height 0
click at [1094, 69] on button at bounding box center [1101, 66] width 19 height 19
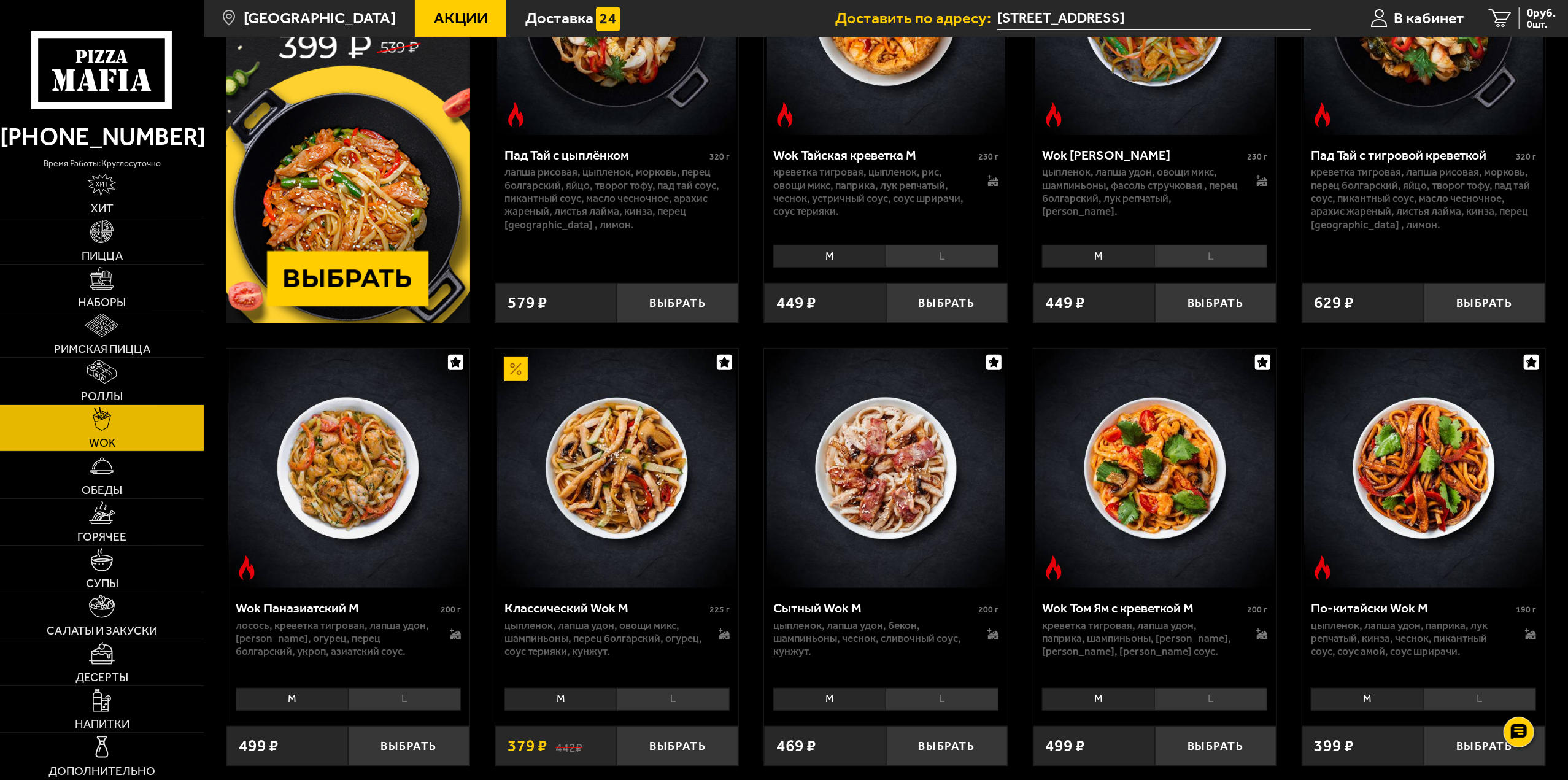
click at [944, 698] on li "L" at bounding box center [942, 699] width 113 height 23
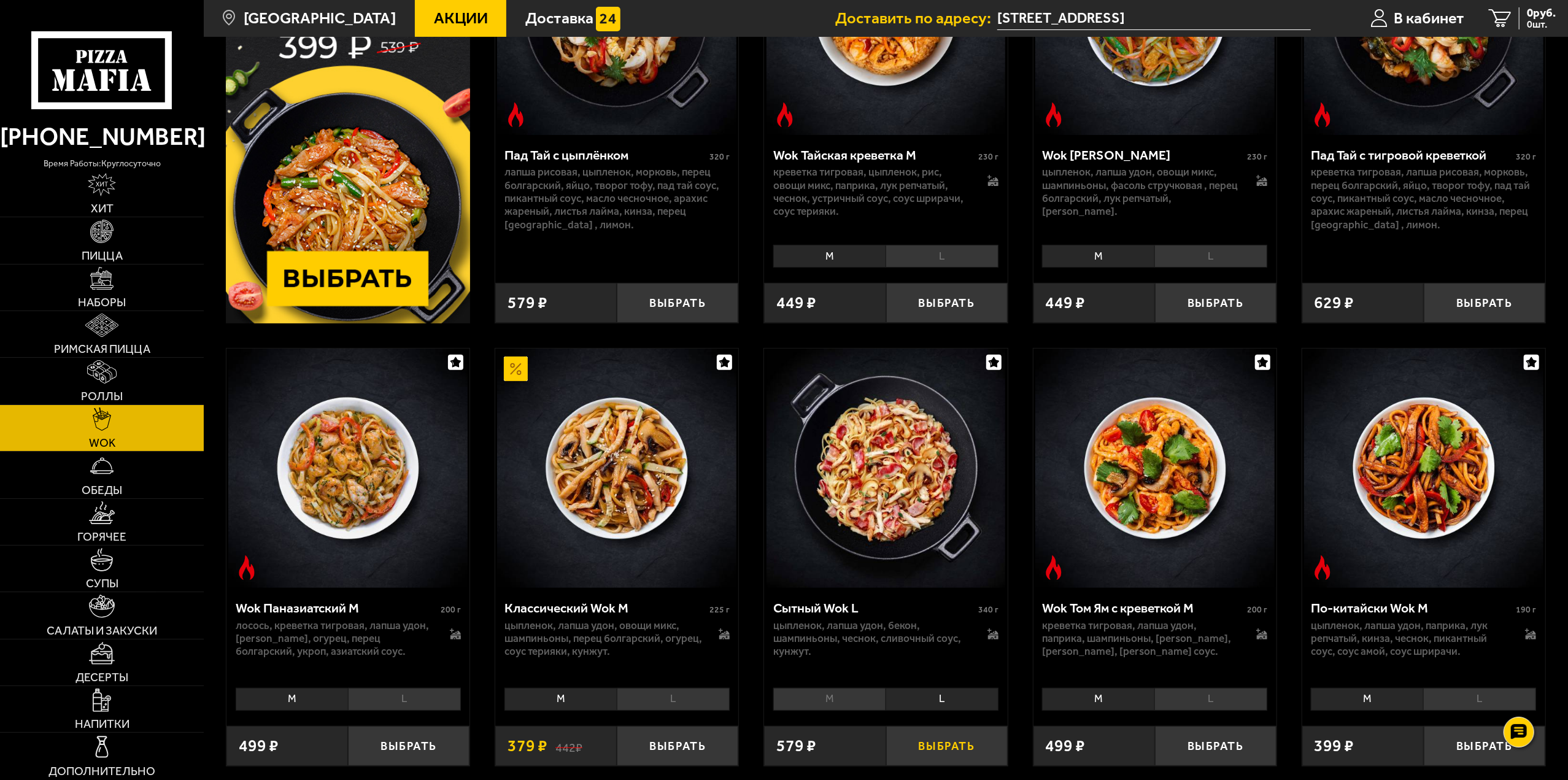
click at [936, 752] on button "Выбрать" at bounding box center [947, 745] width 122 height 40
click at [912, 753] on button "−" at bounding box center [906, 745] width 41 height 40
click at [955, 701] on li "L" at bounding box center [942, 699] width 113 height 23
click at [996, 635] on icon at bounding box center [993, 634] width 11 height 11
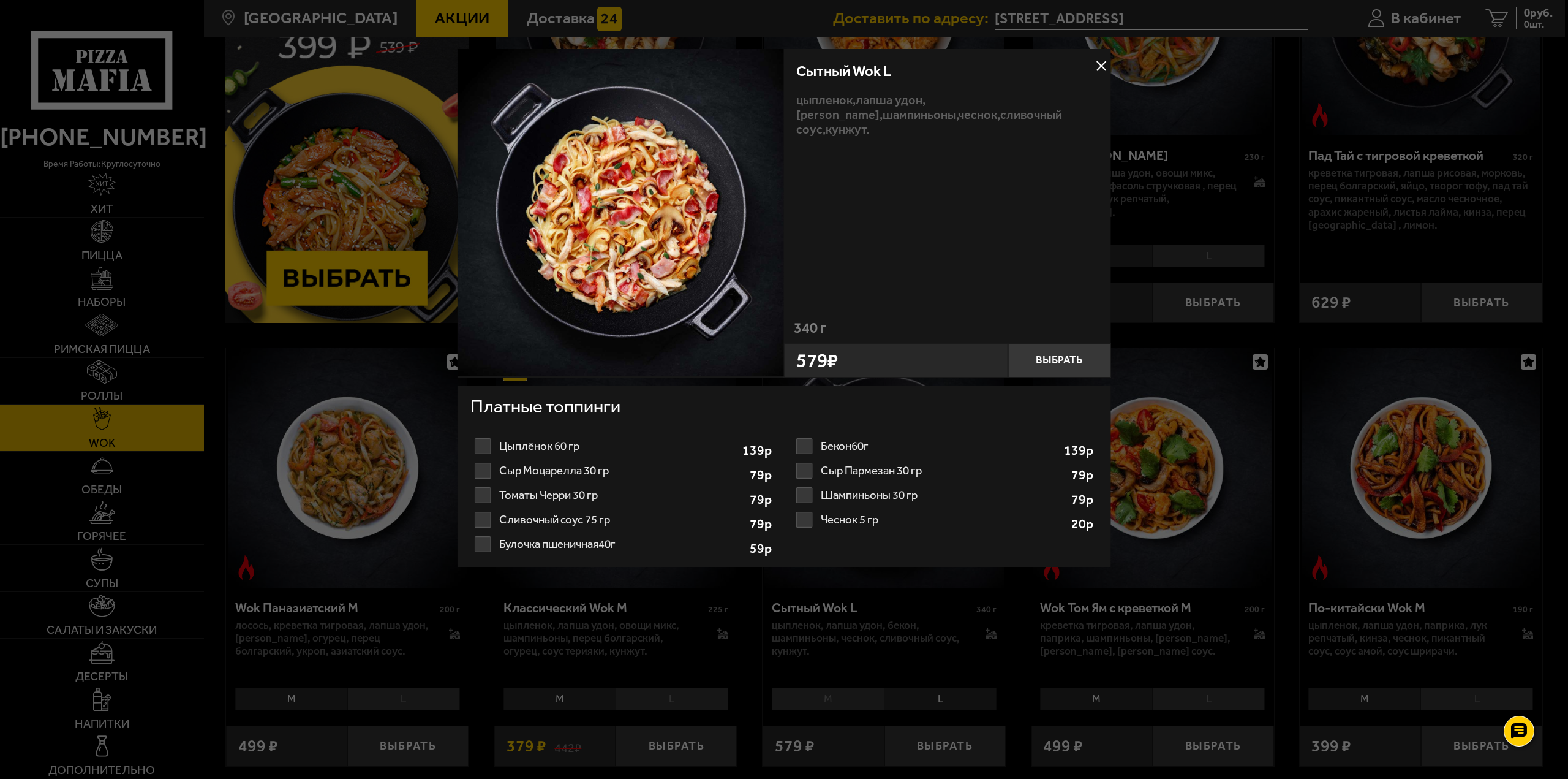
click at [802, 445] on label "Бекон 60г 1 2 3 4 5 6 7 8" at bounding box center [945, 446] width 306 height 25
click at [0, 0] on input "Бекон 60г 1 2 3 4 5 6 7 8" at bounding box center [0, 0] width 0 height 0
click at [1085, 364] on button "Выбрать" at bounding box center [1059, 361] width 103 height 34
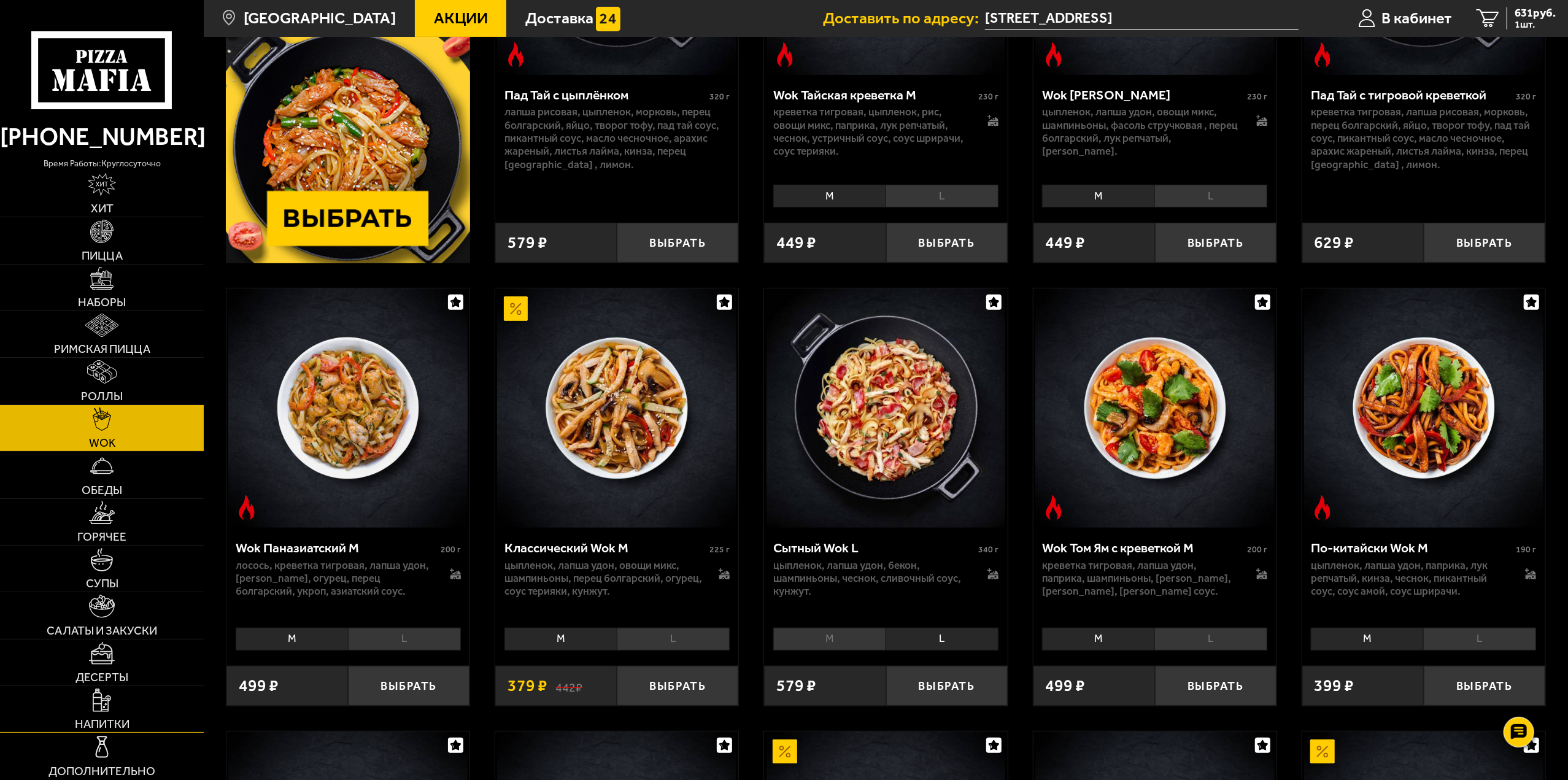
scroll to position [306, 0]
click at [117, 531] on span "Горячее" at bounding box center [101, 536] width 49 height 12
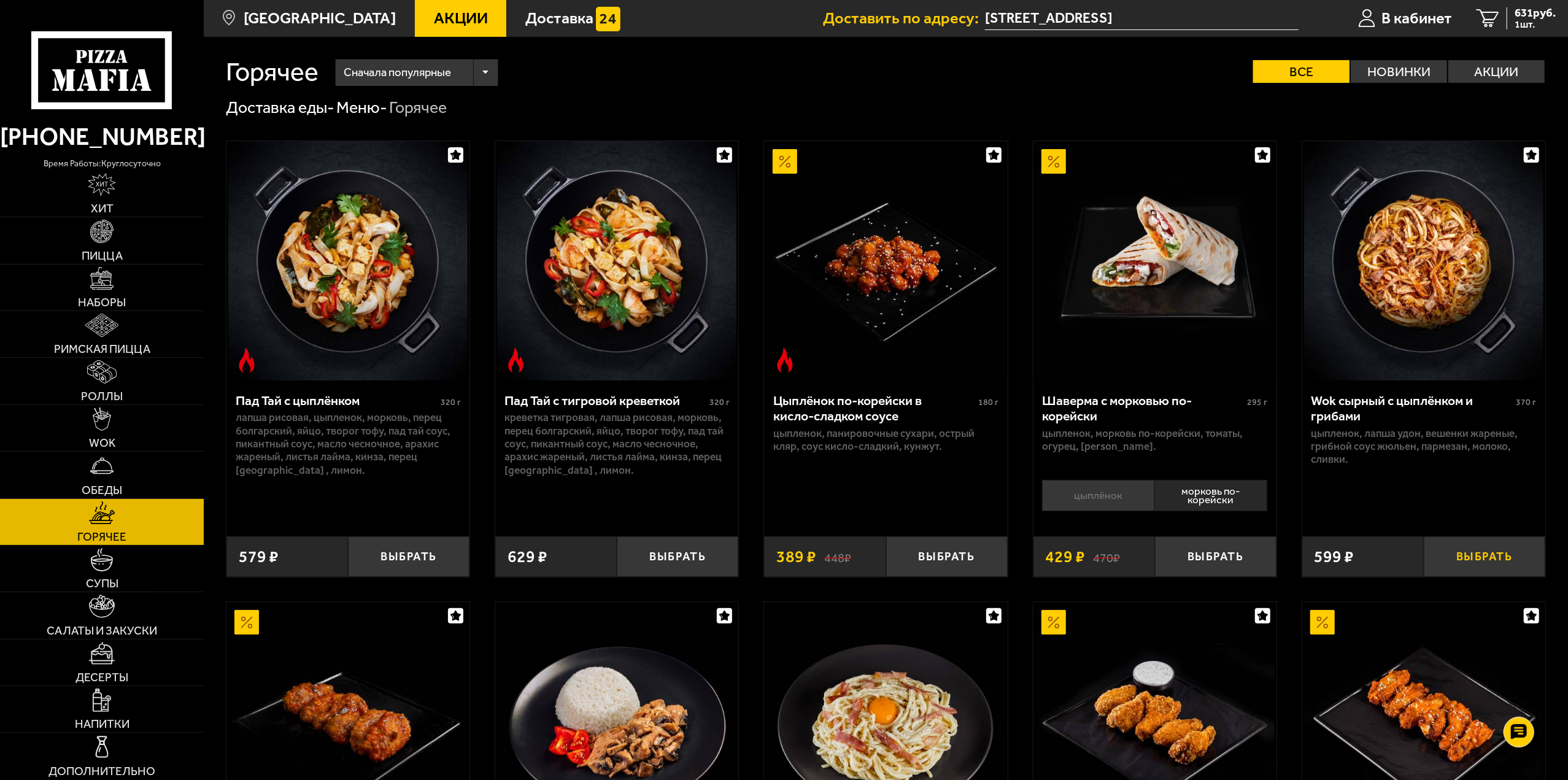
click at [1465, 560] on button "Выбрать" at bounding box center [1484, 556] width 122 height 40
click at [1538, 19] on span "1140 руб." at bounding box center [1532, 13] width 47 height 12
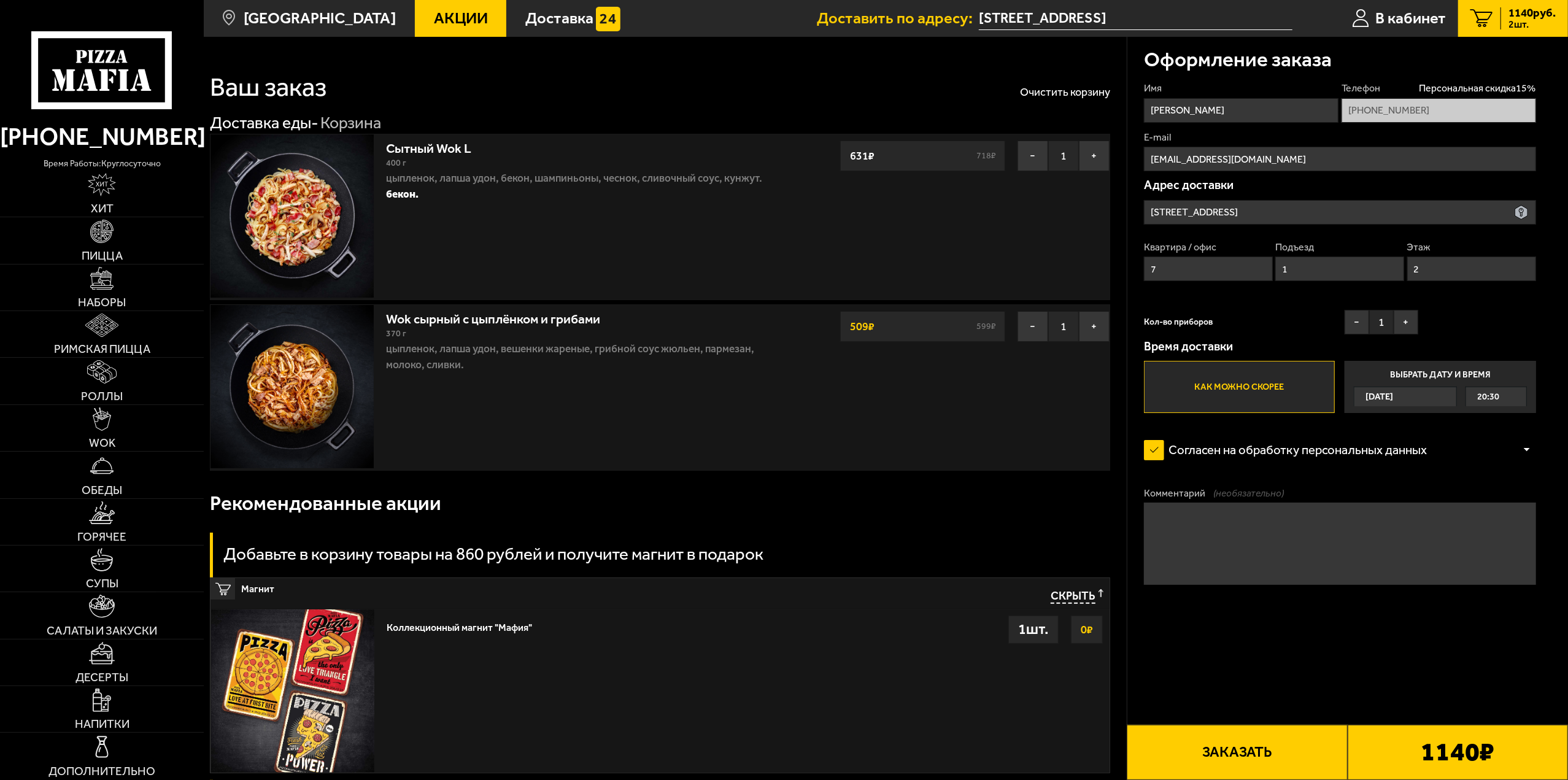
click at [1247, 750] on button "Заказать" at bounding box center [1237, 752] width 220 height 55
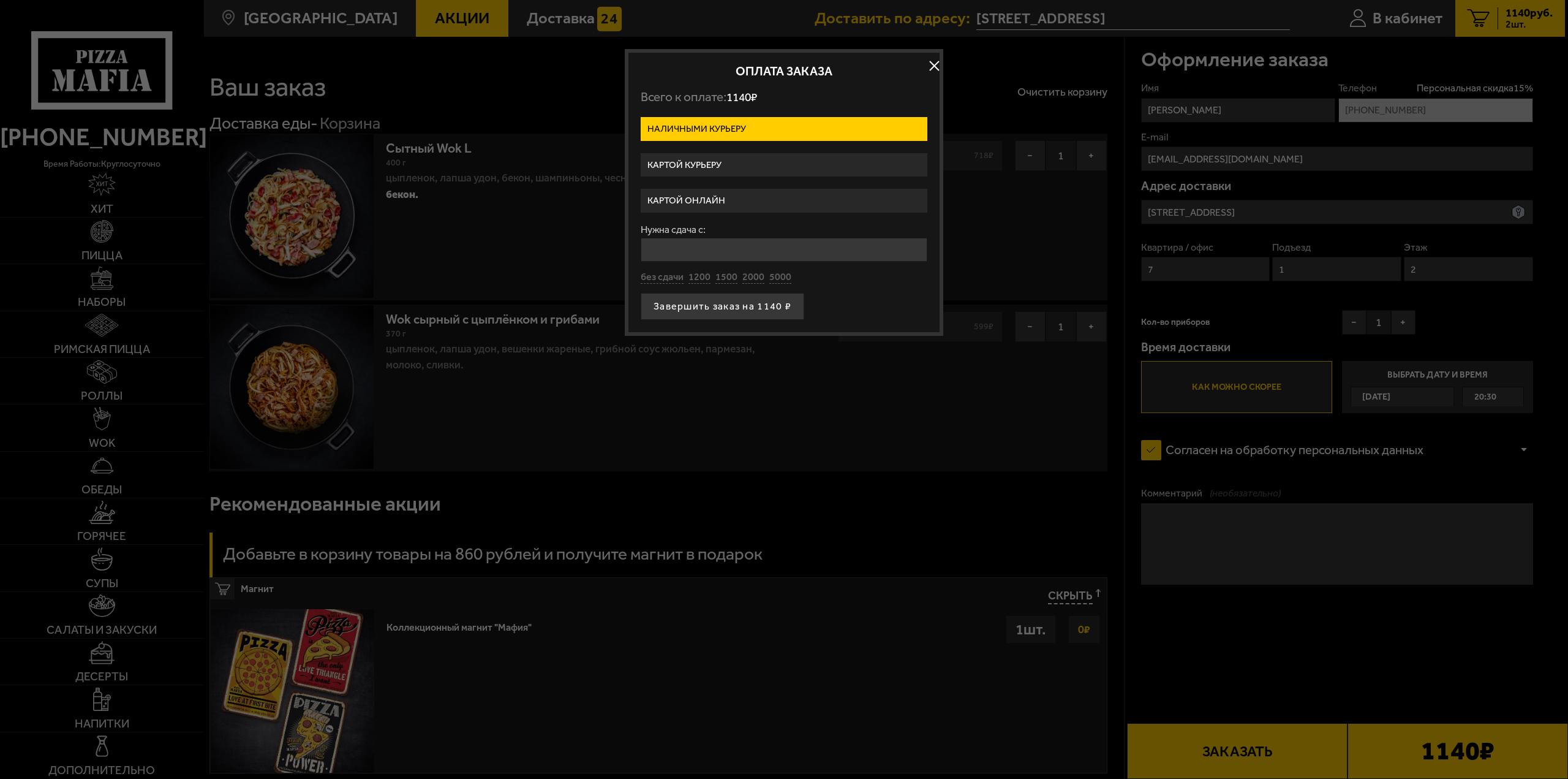
click at [694, 161] on label "Картой курьеру" at bounding box center [784, 165] width 287 height 24
click at [0, 0] on input "Картой курьеру" at bounding box center [0, 0] width 0 height 0
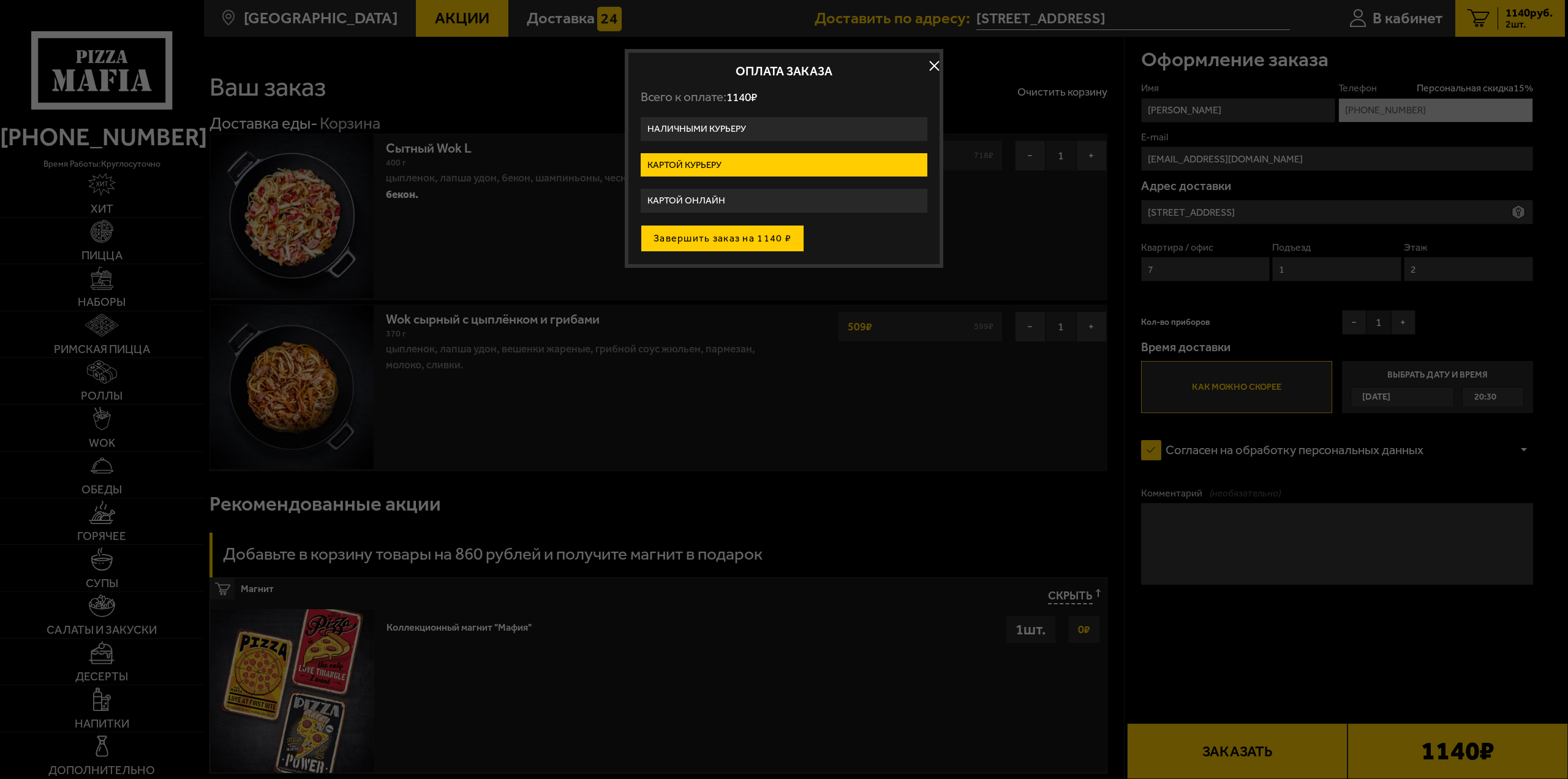
click at [725, 234] on button "Завершить заказ на 1140 ₽" at bounding box center [722, 238] width 163 height 27
